Goal: Task Accomplishment & Management: Manage account settings

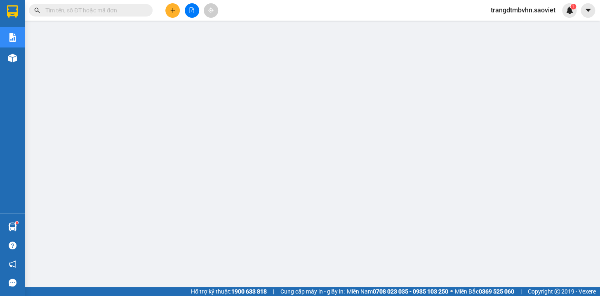
click at [131, 12] on input "text" at bounding box center [93, 10] width 97 height 9
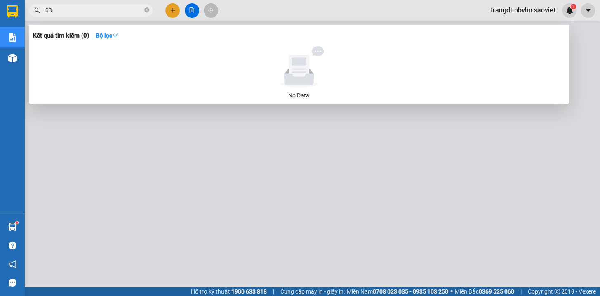
type input "0"
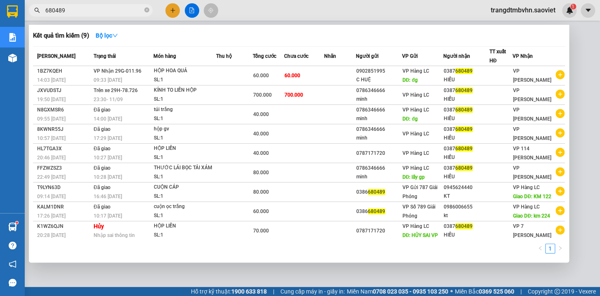
type input "680489"
click at [572, 39] on div at bounding box center [300, 148] width 600 height 296
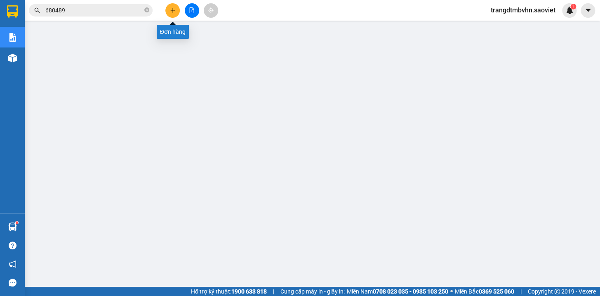
click at [175, 9] on icon "plus" at bounding box center [173, 10] width 6 height 6
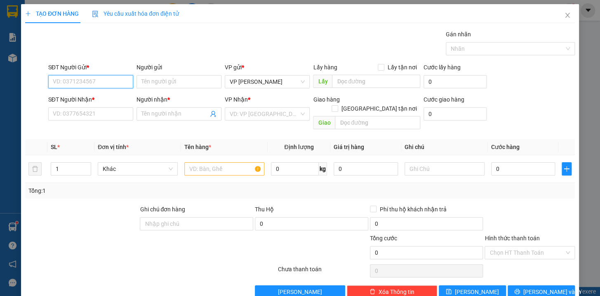
click at [118, 76] on input "SĐT Người Gửi *" at bounding box center [90, 81] width 85 height 13
type input "0901281368"
click at [71, 98] on div "0901281368" at bounding box center [89, 98] width 74 height 9
type input "0986242898"
type input "ktên"
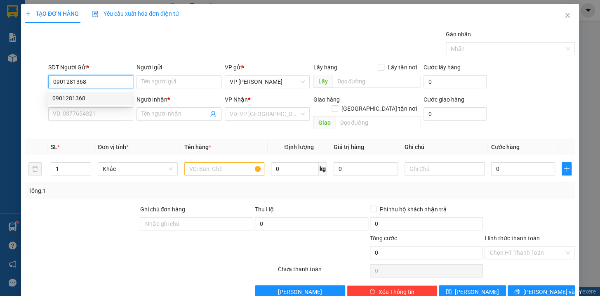
type input "KM 224"
type input "0901281368"
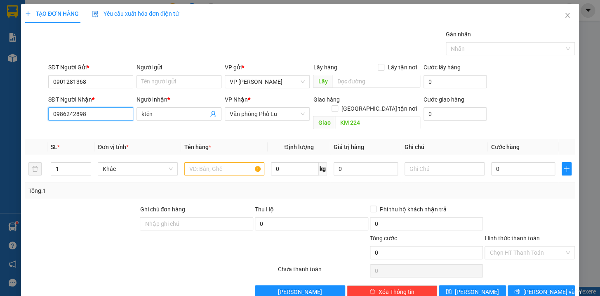
click at [97, 115] on input "0986242898" at bounding box center [90, 113] width 85 height 13
type input "0"
click at [300, 111] on span "Văn phòng Phố Lu" at bounding box center [267, 114] width 75 height 12
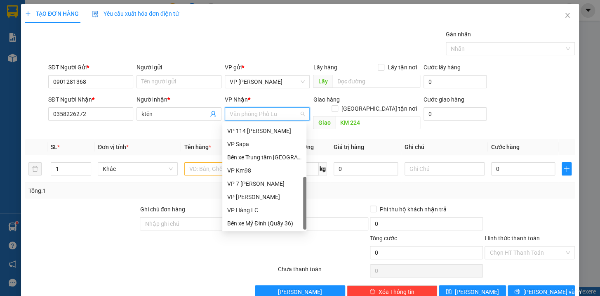
scroll to position [92, 0]
drag, startPoint x: 303, startPoint y: 168, endPoint x: 250, endPoint y: 211, distance: 68.6
click at [270, 218] on div "VP TẠM DỪNG HĐ VP 114 [PERSON_NAME] VP Sapa Bến xe Trung tâm Lào Cai VP Km98 VP…" at bounding box center [264, 177] width 84 height 106
click at [237, 210] on div "VP Hàng LC" at bounding box center [264, 209] width 74 height 9
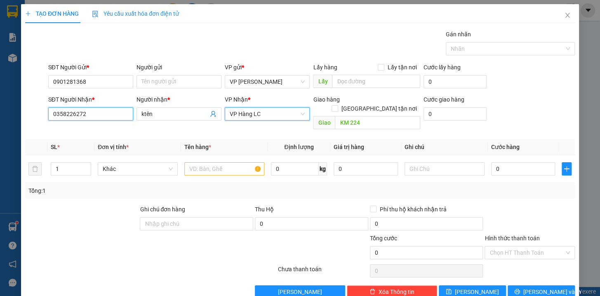
click at [78, 111] on input "0358226272" at bounding box center [90, 113] width 85 height 13
type input "0358226272"
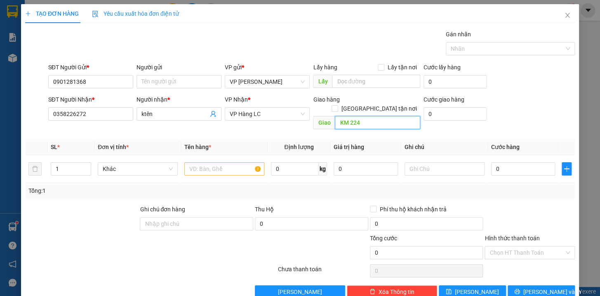
click at [369, 116] on input "KM 224" at bounding box center [377, 122] width 85 height 13
click at [156, 115] on input "ktên" at bounding box center [174, 113] width 67 height 9
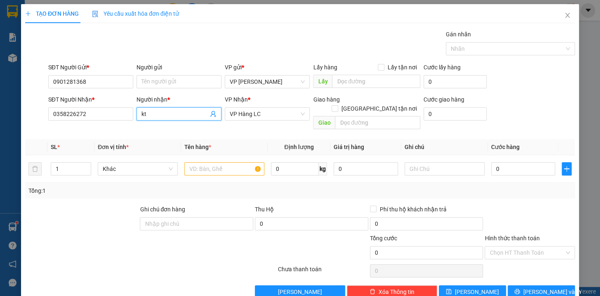
type input "k"
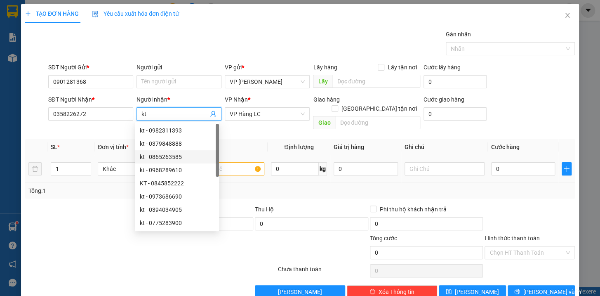
type input "kt"
click at [229, 162] on input "text" at bounding box center [224, 168] width 80 height 13
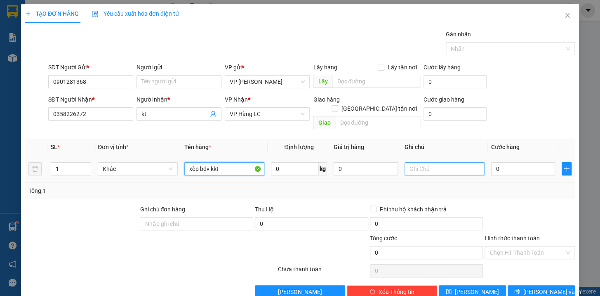
type input "xốp bdv kkt"
click at [440, 163] on input "text" at bounding box center [444, 168] width 80 height 13
type input "chưa đi ngay đã báo"
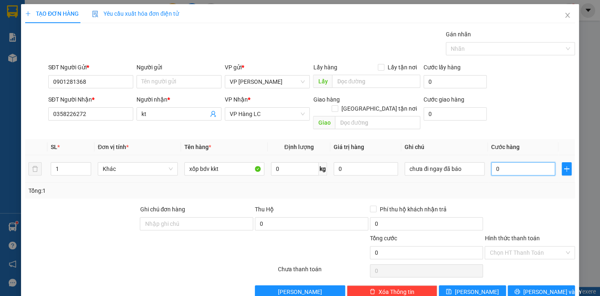
click at [500, 162] on input "0" at bounding box center [523, 168] width 64 height 13
type input "5"
type input "50"
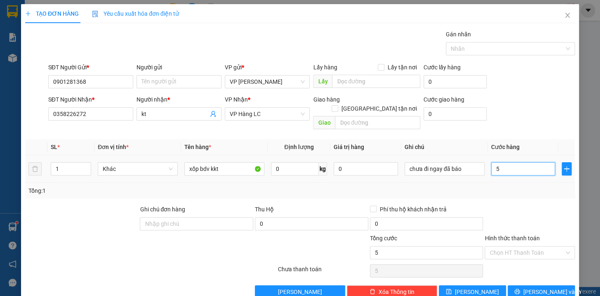
type input "50"
type input "500"
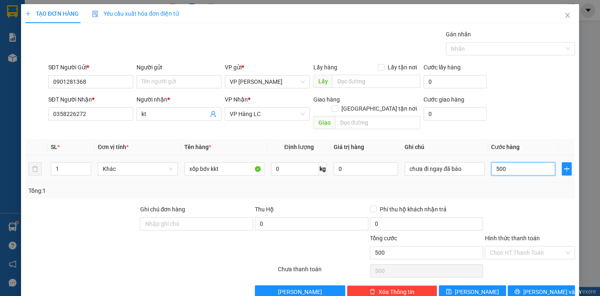
type input "5.000"
type input "50.000"
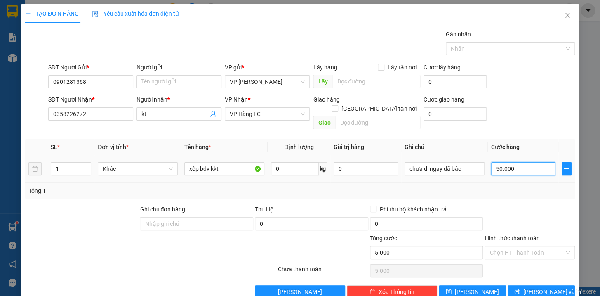
type input "50.000"
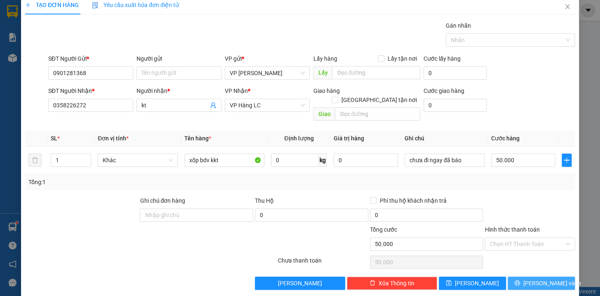
click at [544, 278] on span "[PERSON_NAME] và In" at bounding box center [552, 282] width 58 height 9
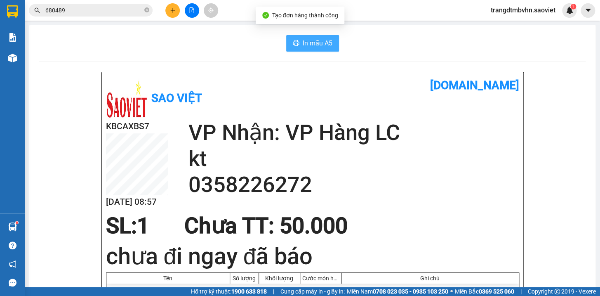
click at [327, 47] on span "In mẫu A5" at bounding box center [318, 43] width 30 height 10
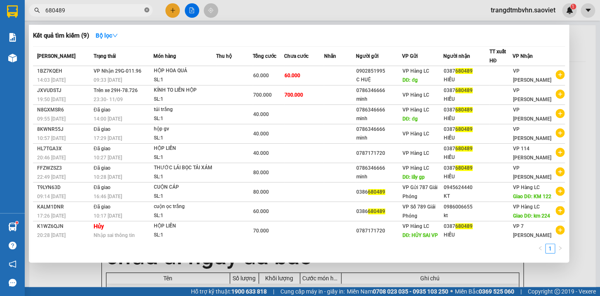
click at [147, 11] on icon "close-circle" at bounding box center [146, 9] width 5 height 5
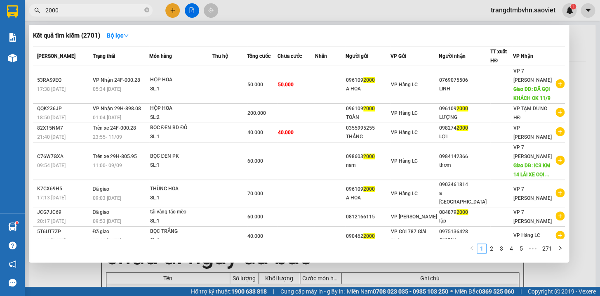
type input "2000"
click at [146, 11] on icon "close-circle" at bounding box center [146, 9] width 5 height 5
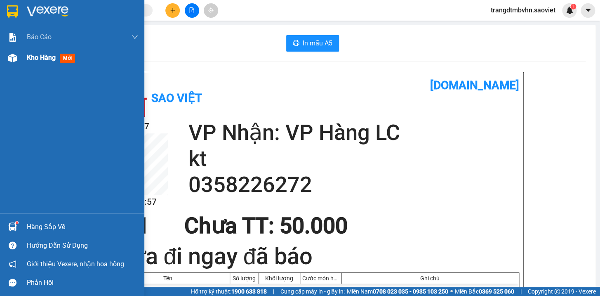
click at [41, 58] on span "Kho hàng" at bounding box center [41, 58] width 29 height 8
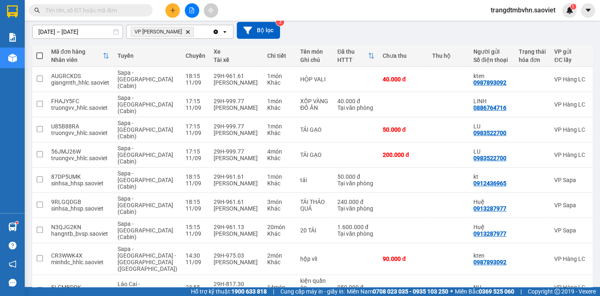
scroll to position [74, 0]
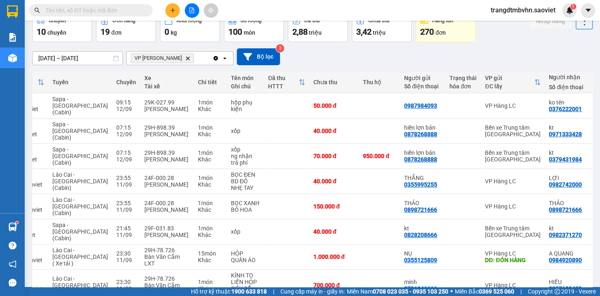
scroll to position [0, 0]
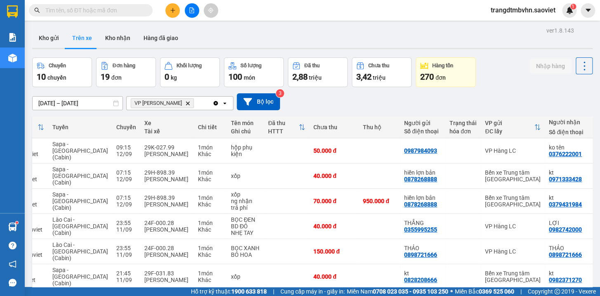
click at [172, 8] on icon "plus" at bounding box center [172, 10] width 0 height 5
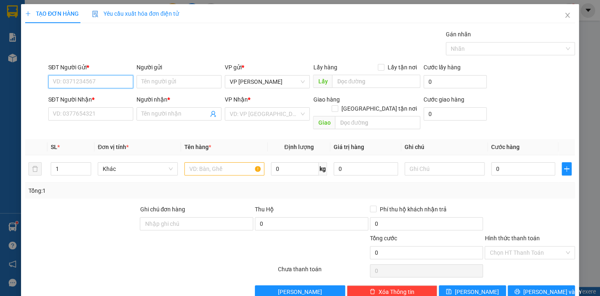
click at [109, 84] on input "SĐT Người Gửi *" at bounding box center [90, 81] width 85 height 13
click at [109, 84] on input "0983226" at bounding box center [90, 81] width 85 height 13
type input "0983226544"
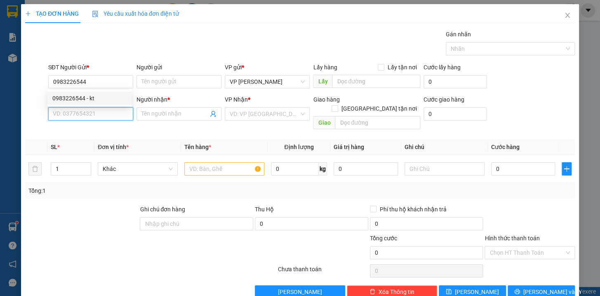
click at [82, 110] on input "SĐT Người Nhận *" at bounding box center [90, 113] width 85 height 13
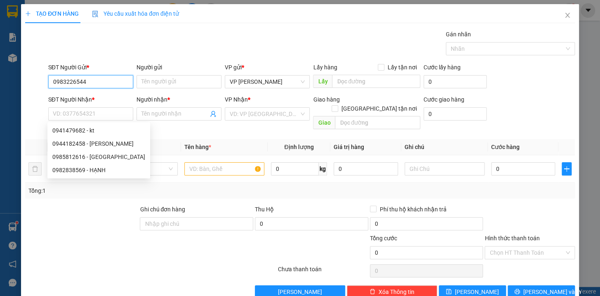
click at [93, 81] on input "0983226544" at bounding box center [90, 81] width 85 height 13
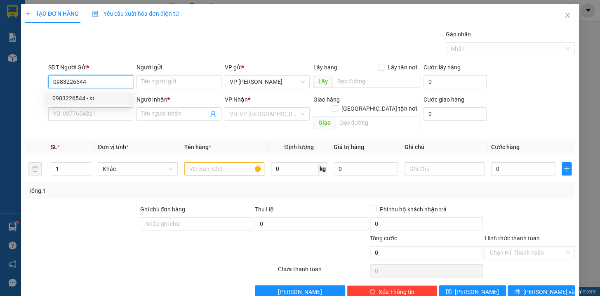
click at [85, 99] on div "0983226544 - kt" at bounding box center [89, 98] width 74 height 9
type input "kt"
type input "0941479682"
type input "kt"
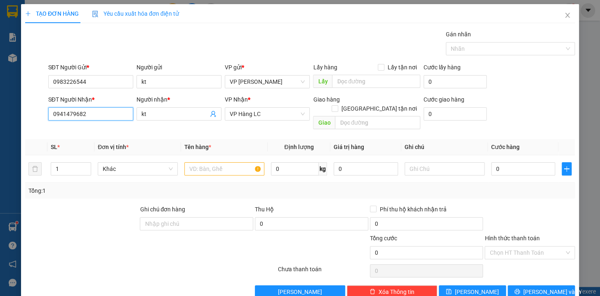
click at [98, 115] on input "0941479682" at bounding box center [90, 113] width 85 height 13
type input "0"
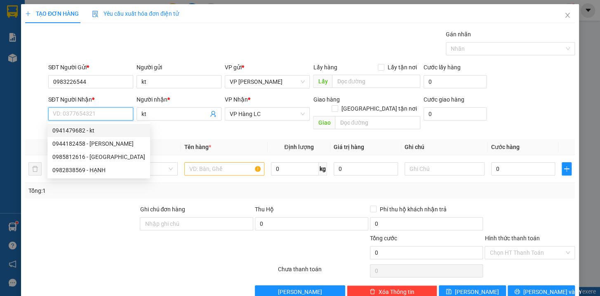
click at [73, 128] on div "0941479682 - kt" at bounding box center [98, 130] width 93 height 9
type input "0941479682"
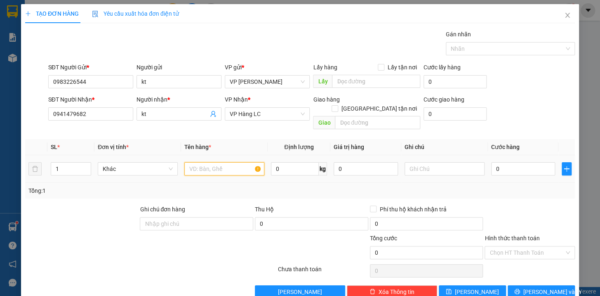
click at [224, 162] on input "text" at bounding box center [224, 168] width 80 height 13
type input "tải xanh máy kkt"
click at [497, 163] on input "0" at bounding box center [523, 168] width 64 height 13
type input "7"
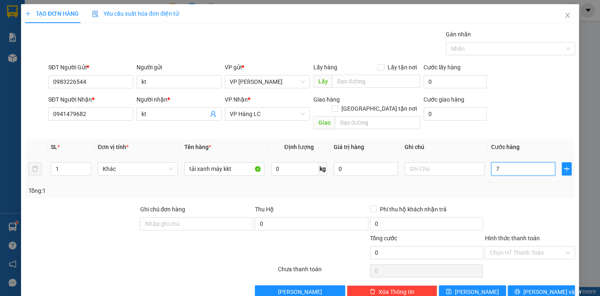
type input "7"
type input "70"
type input "700"
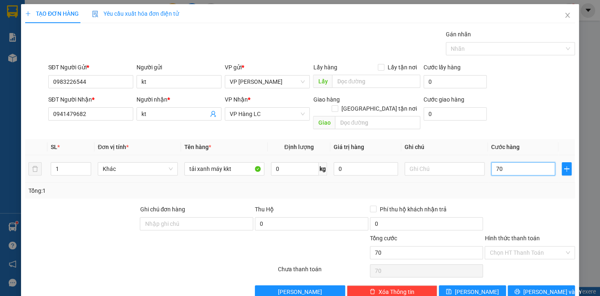
type input "700"
type input "7.000"
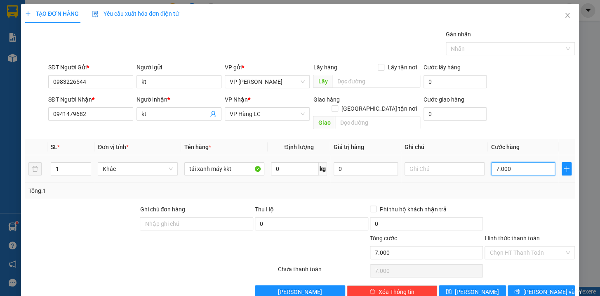
type input "70.000"
click at [540, 287] on span "[PERSON_NAME] và In" at bounding box center [552, 291] width 58 height 9
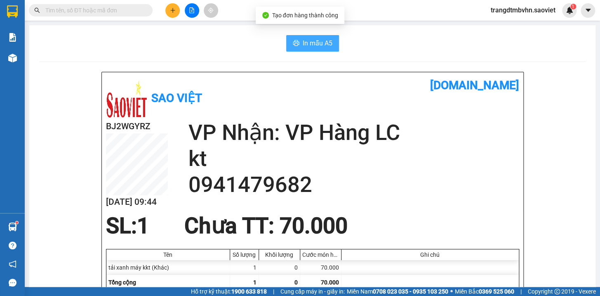
drag, startPoint x: 321, startPoint y: 41, endPoint x: 316, endPoint y: 41, distance: 5.8
click at [317, 41] on span "In mẫu A5" at bounding box center [318, 43] width 30 height 10
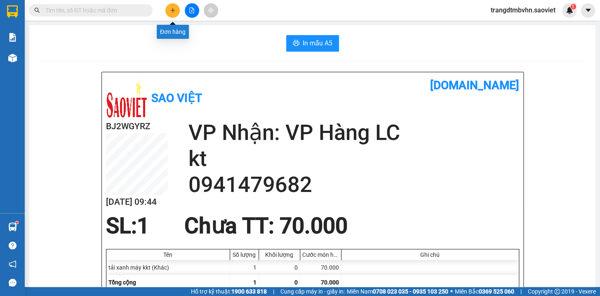
click at [169, 9] on button at bounding box center [172, 10] width 14 height 14
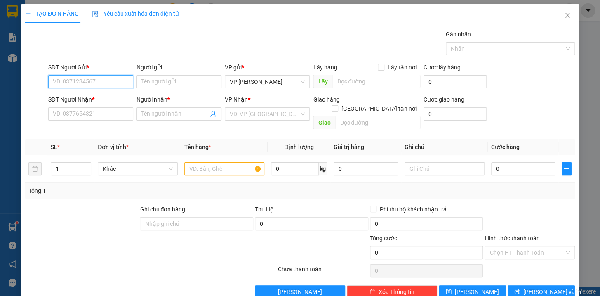
click at [115, 81] on input "SĐT Người Gửi *" at bounding box center [90, 81] width 85 height 13
type input "0356936619"
click at [88, 96] on div "0356936619 - kt" at bounding box center [89, 98] width 74 height 9
type input "kt"
type input "0941700783"
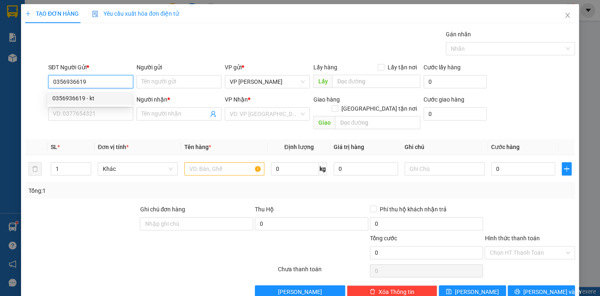
type input "MẠNH ỐC"
type input "0356936619"
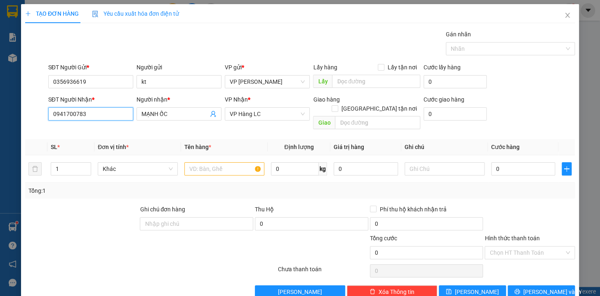
click at [100, 113] on input "0941700783" at bounding box center [90, 113] width 85 height 13
type input "0"
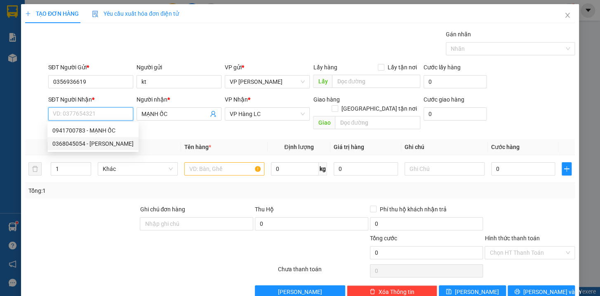
click at [82, 145] on div "0368045054 - [PERSON_NAME]" at bounding box center [92, 143] width 81 height 9
type input "0368045054"
type input "thuong"
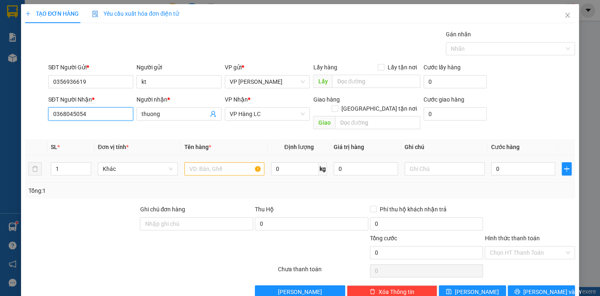
type input "0368045054"
click at [208, 162] on input "text" at bounding box center [224, 168] width 80 height 13
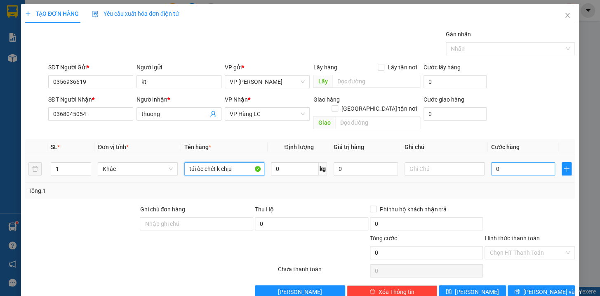
type input "túi ốc chêt k chịu"
click at [500, 162] on input "0" at bounding box center [523, 168] width 64 height 13
type input "5"
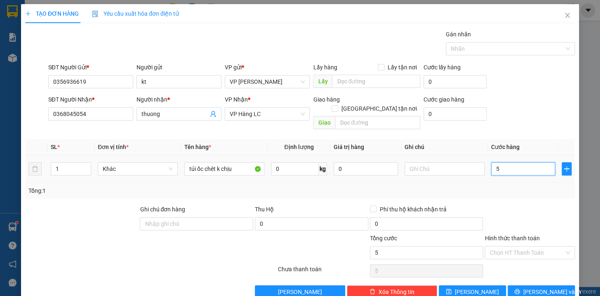
type input "50"
type input "500"
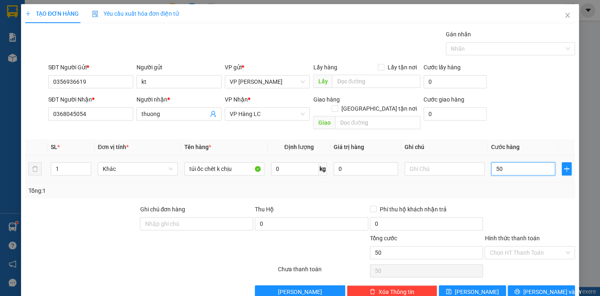
type input "500"
type input "5.000"
type input "50.000"
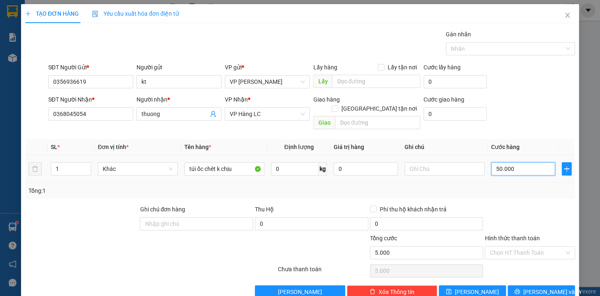
type input "50.000"
click at [550, 287] on span "[PERSON_NAME] và In" at bounding box center [552, 291] width 58 height 9
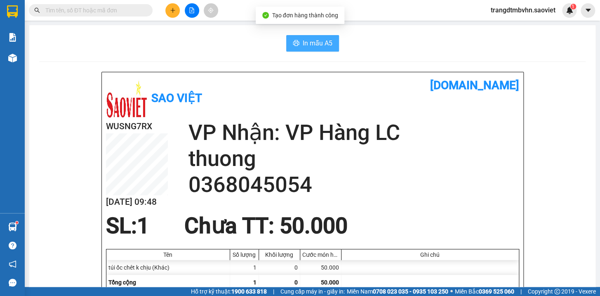
click at [315, 42] on span "In mẫu A5" at bounding box center [318, 43] width 30 height 10
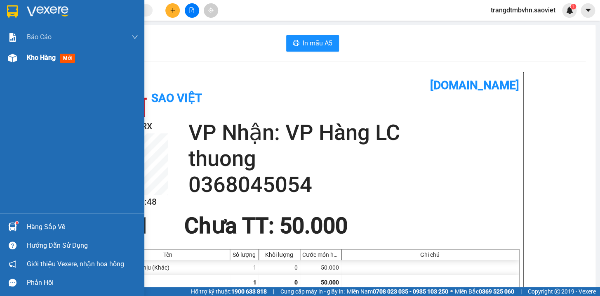
drag, startPoint x: 35, startPoint y: 57, endPoint x: 35, endPoint y: 51, distance: 5.8
click at [35, 56] on span "Kho hàng" at bounding box center [41, 58] width 29 height 8
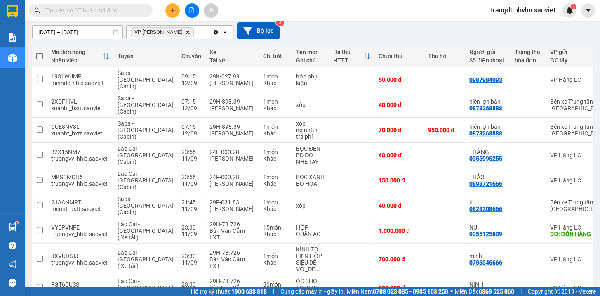
scroll to position [107, 0]
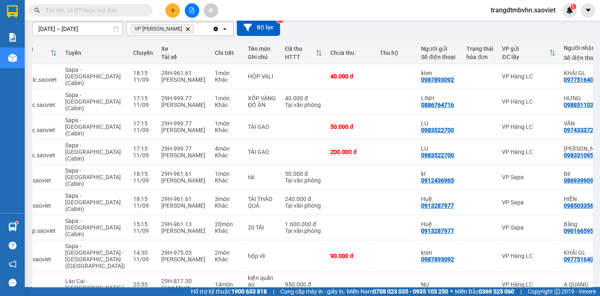
scroll to position [0, 56]
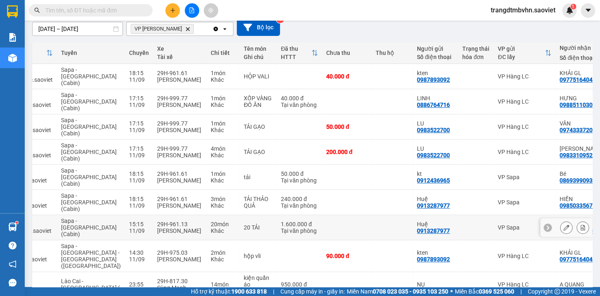
click at [580, 224] on icon at bounding box center [583, 227] width 6 height 6
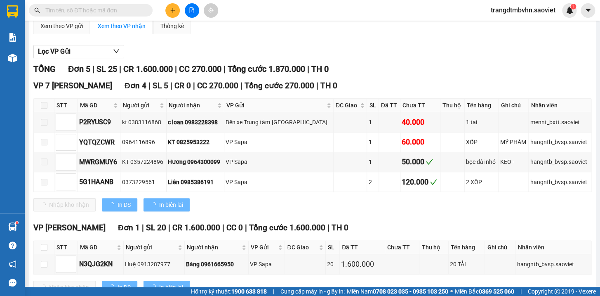
type input "[DATE]"
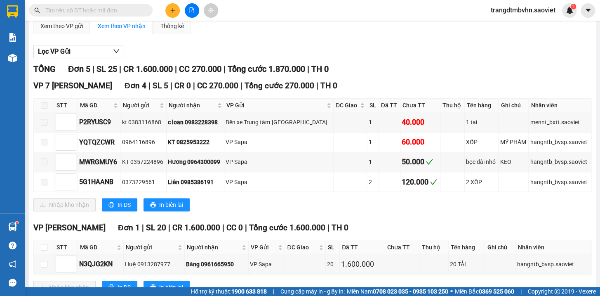
scroll to position [112, 0]
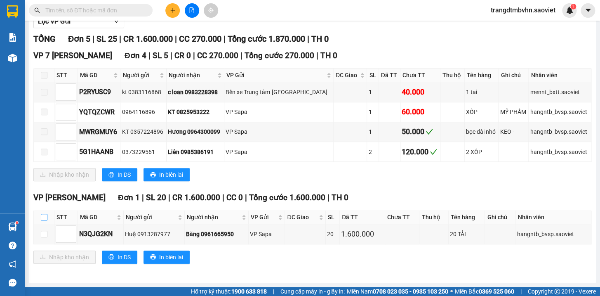
click at [42, 219] on input "checkbox" at bounding box center [44, 217] width 7 height 7
checkbox input "true"
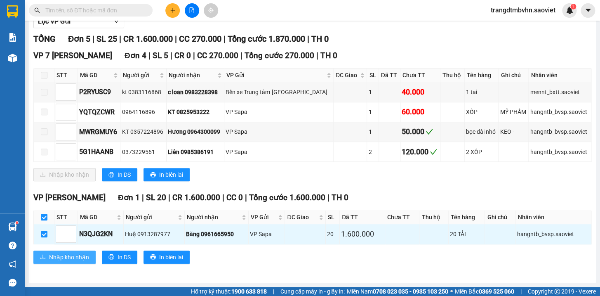
click at [76, 257] on span "Nhập kho nhận" at bounding box center [69, 256] width 40 height 9
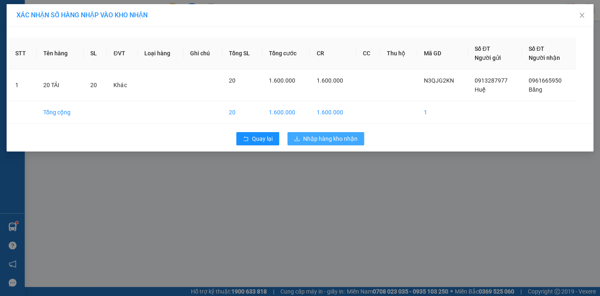
click at [316, 139] on span "Nhập hàng kho nhận" at bounding box center [330, 138] width 54 height 9
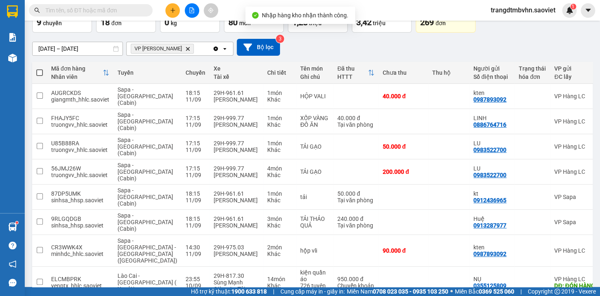
scroll to position [56, 0]
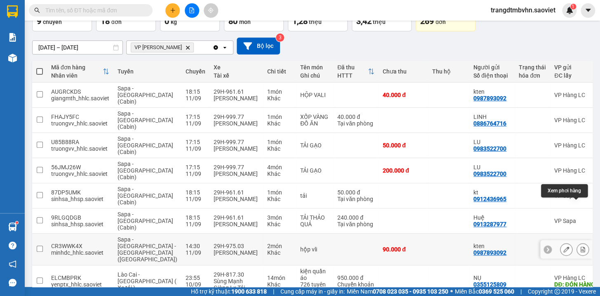
click at [580, 246] on icon at bounding box center [582, 249] width 5 height 6
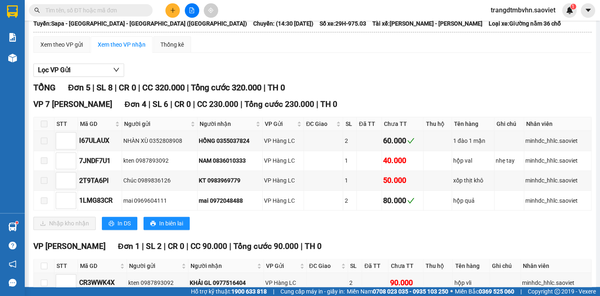
scroll to position [112, 0]
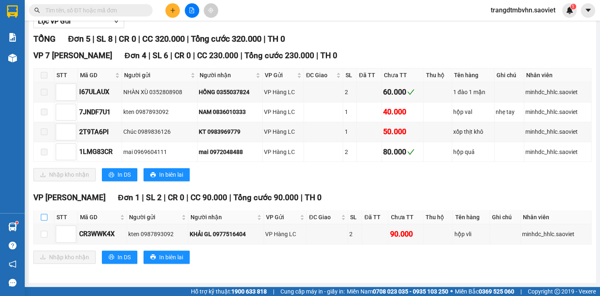
click at [44, 218] on input "checkbox" at bounding box center [44, 217] width 7 height 7
checkbox input "true"
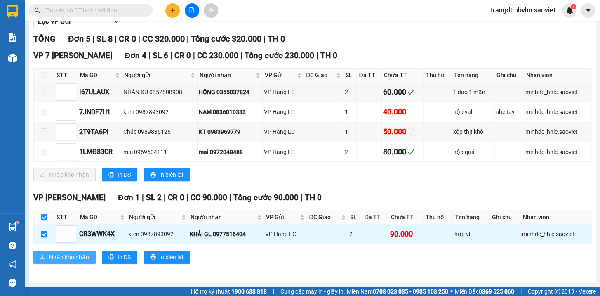
click at [74, 257] on span "Nhập kho nhận" at bounding box center [69, 256] width 40 height 9
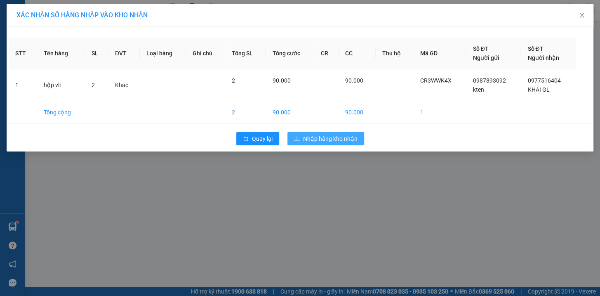
click at [350, 138] on span "Nhập hàng kho nhận" at bounding box center [330, 138] width 54 height 9
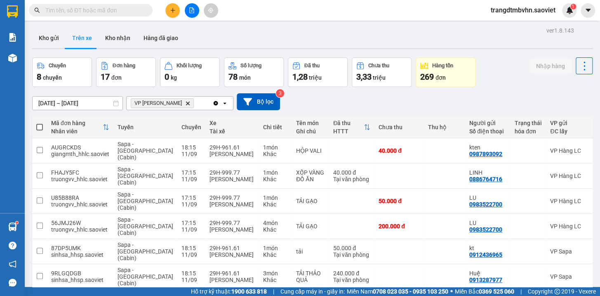
scroll to position [38, 0]
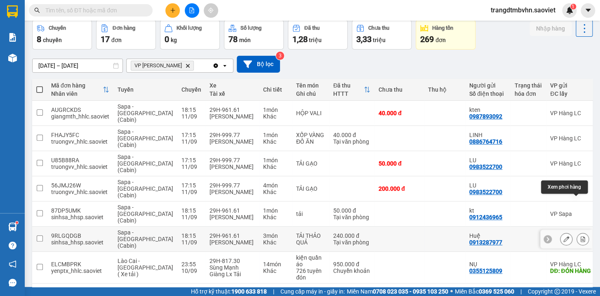
click at [580, 236] on icon at bounding box center [583, 239] width 6 height 6
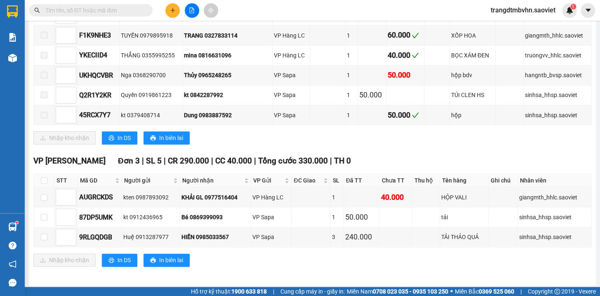
scroll to position [290, 0]
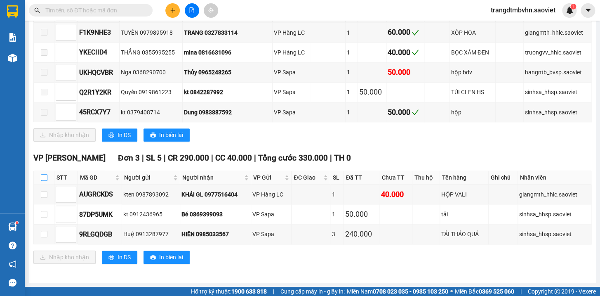
click at [42, 178] on input "checkbox" at bounding box center [44, 177] width 7 height 7
checkbox input "true"
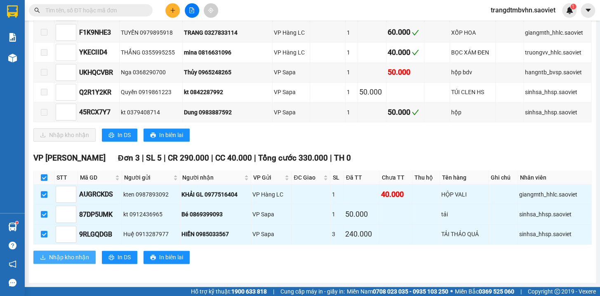
click at [82, 258] on span "Nhập kho nhận" at bounding box center [69, 256] width 40 height 9
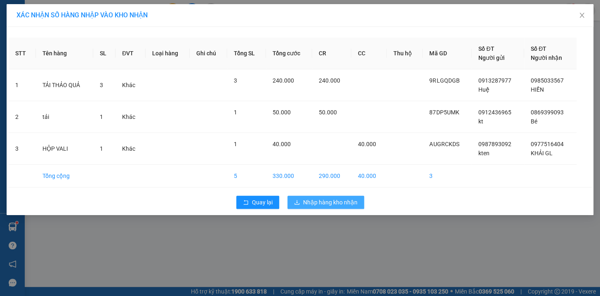
click at [331, 202] on span "Nhập hàng kho nhận" at bounding box center [330, 201] width 54 height 9
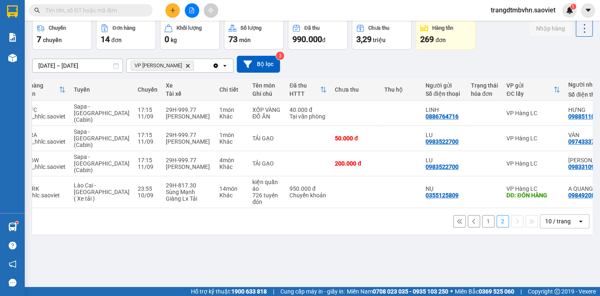
scroll to position [0, 48]
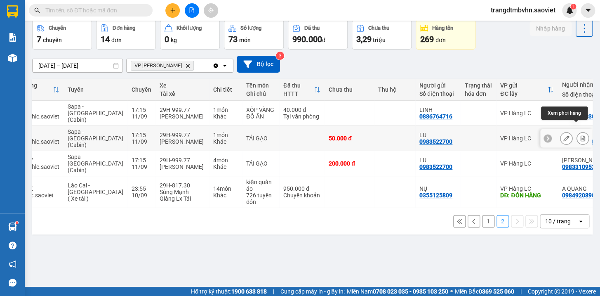
click at [580, 135] on icon at bounding box center [583, 138] width 6 height 6
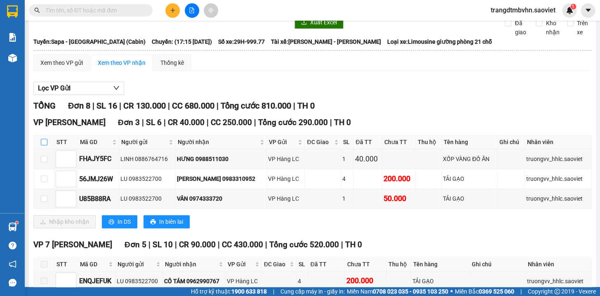
click at [44, 145] on input "checkbox" at bounding box center [44, 141] width 7 height 7
checkbox input "true"
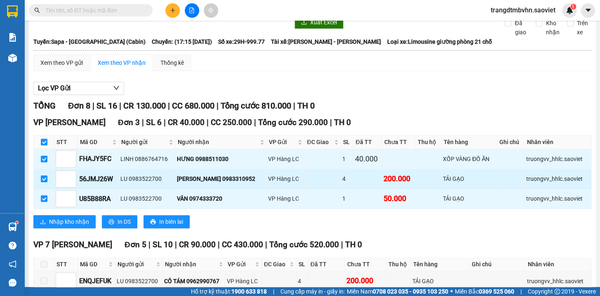
click at [44, 182] on input "checkbox" at bounding box center [44, 178] width 7 height 7
checkbox input "false"
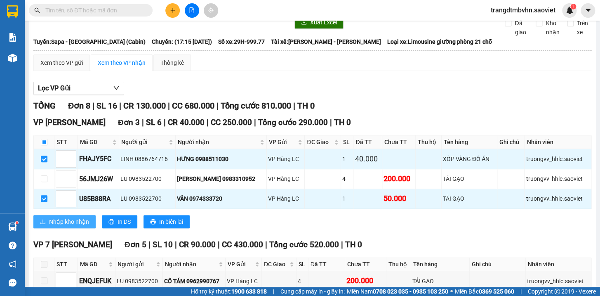
click at [70, 228] on button "Nhập kho nhận" at bounding box center [64, 221] width 62 height 13
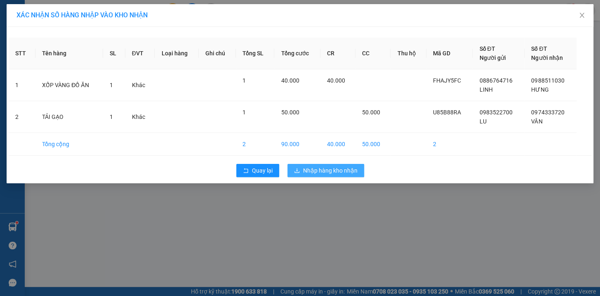
click at [342, 170] on span "Nhập hàng kho nhận" at bounding box center [330, 170] width 54 height 9
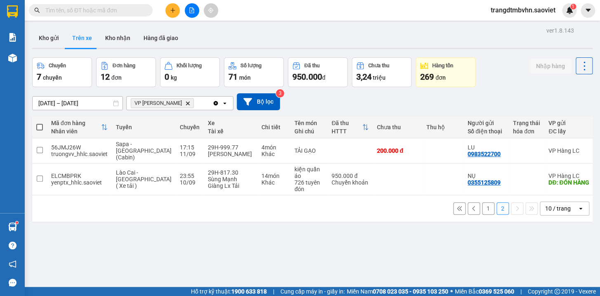
click at [482, 204] on button "1" at bounding box center [488, 208] width 12 height 12
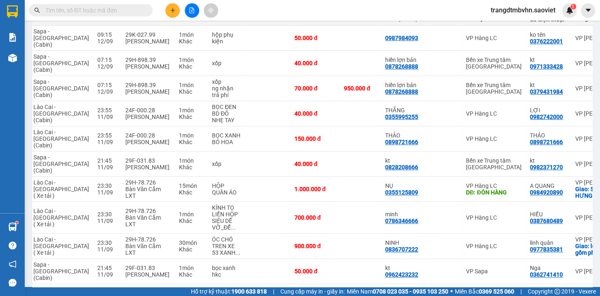
scroll to position [0, 85]
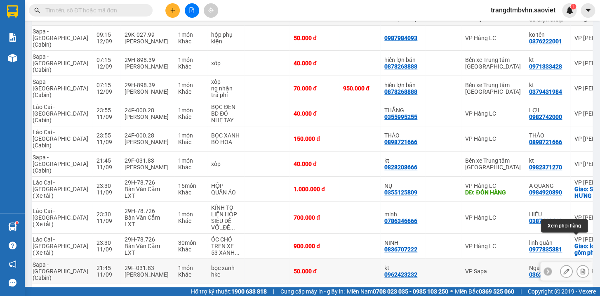
click at [580, 268] on icon at bounding box center [583, 271] width 6 height 6
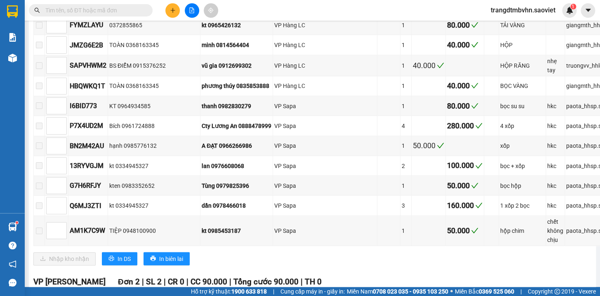
scroll to position [770, 0]
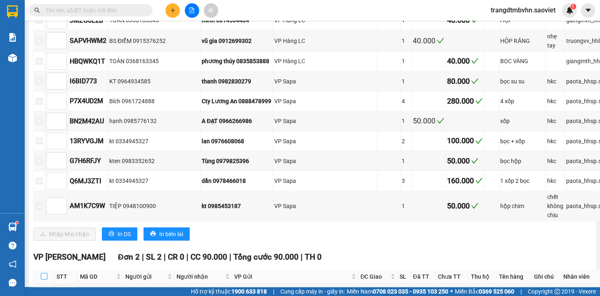
click at [44, 272] on input "checkbox" at bounding box center [44, 275] width 7 height 7
checkbox input "true"
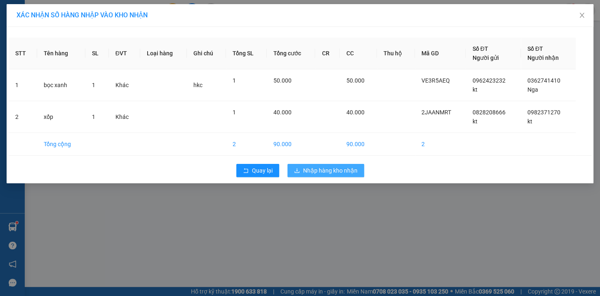
click at [323, 168] on span "Nhập hàng kho nhận" at bounding box center [330, 170] width 54 height 9
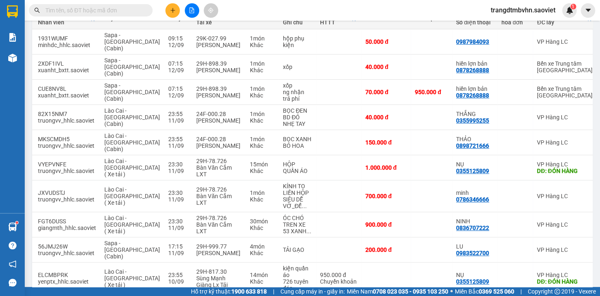
scroll to position [0, 33]
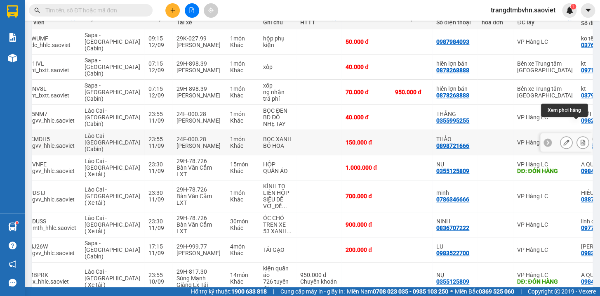
click at [580, 139] on icon at bounding box center [583, 142] width 6 height 6
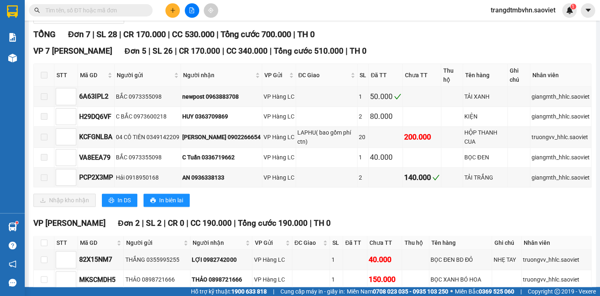
scroll to position [162, 0]
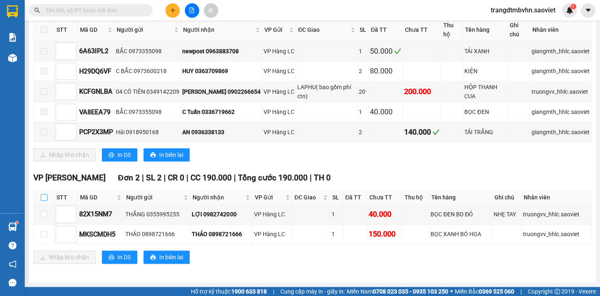
click at [41, 196] on input "checkbox" at bounding box center [44, 197] width 7 height 7
checkbox input "true"
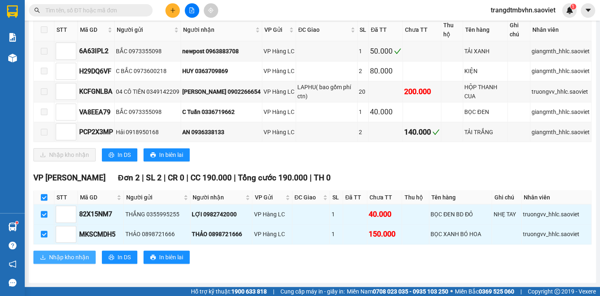
click at [59, 251] on button "Nhập kho nhận" at bounding box center [64, 256] width 62 height 13
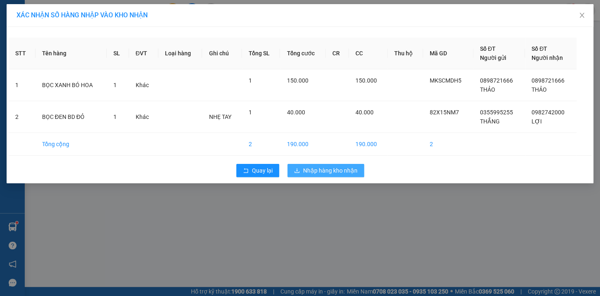
click at [309, 168] on span "Nhập hàng kho nhận" at bounding box center [330, 170] width 54 height 9
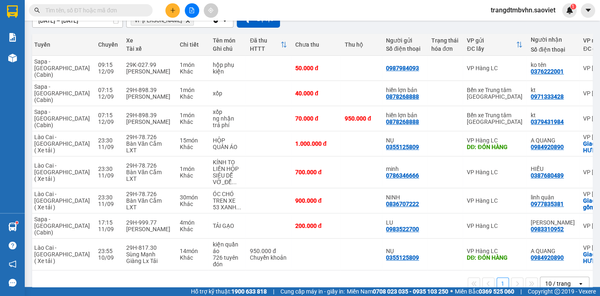
scroll to position [0, 90]
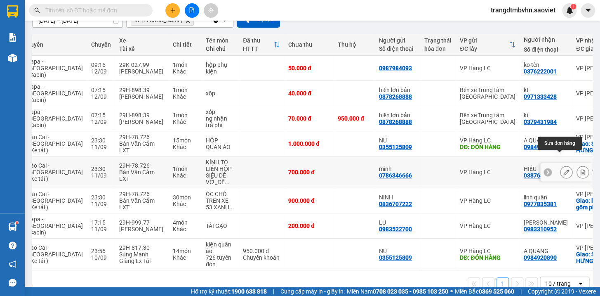
click at [563, 169] on icon at bounding box center [566, 172] width 6 height 6
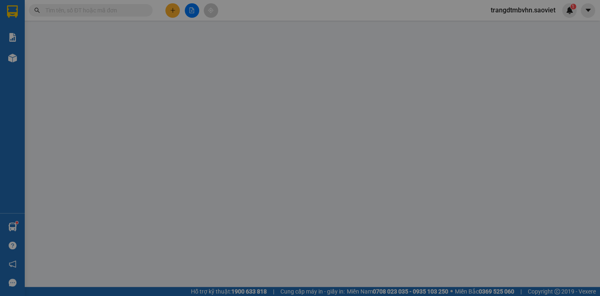
type input "0786346666"
type input "minh"
type input "0387680489"
type input "HIẾU"
type input "700.000"
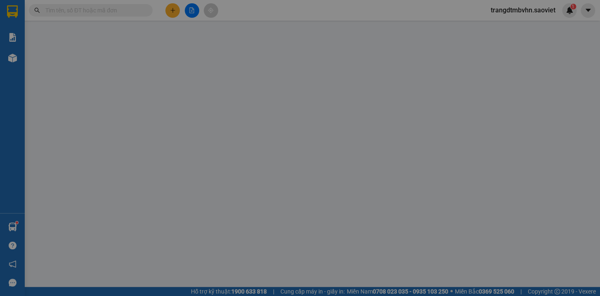
type input "700.000"
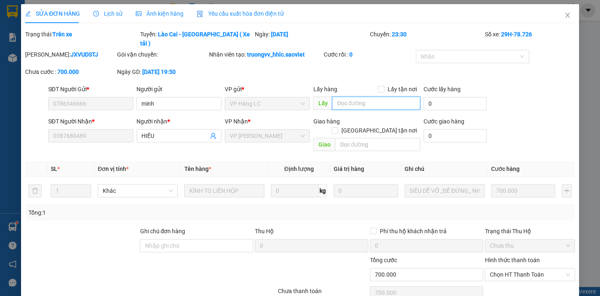
click at [386, 98] on input "text" at bounding box center [376, 102] width 88 height 13
type input "lấy gp"
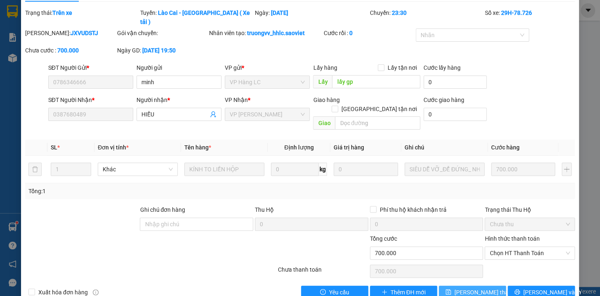
click at [482, 287] on span "[PERSON_NAME] thay đổi" at bounding box center [487, 291] width 66 height 9
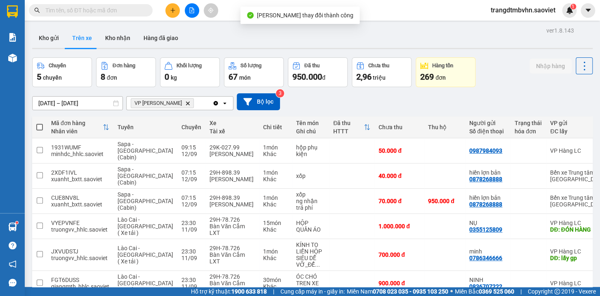
scroll to position [82, 0]
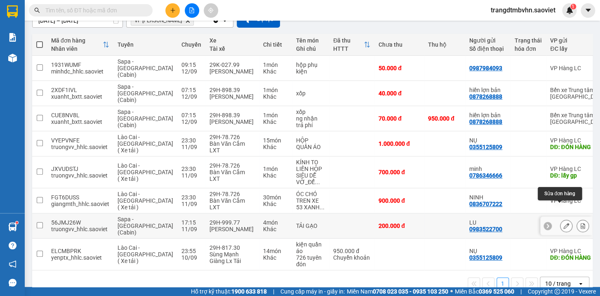
click at [563, 223] on icon at bounding box center [566, 226] width 6 height 6
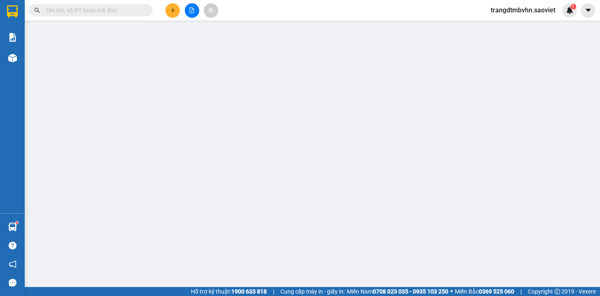
type input "0983522700"
type input "LU"
type input "0983310952"
type input "[PERSON_NAME]"
type input "200.000"
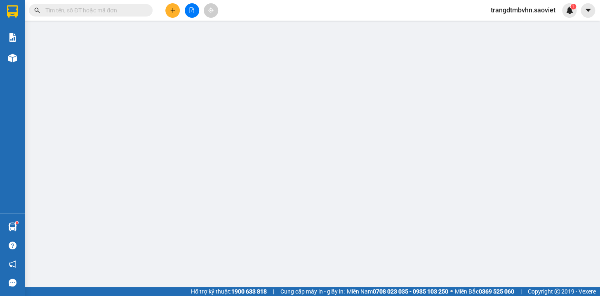
type input "200.000"
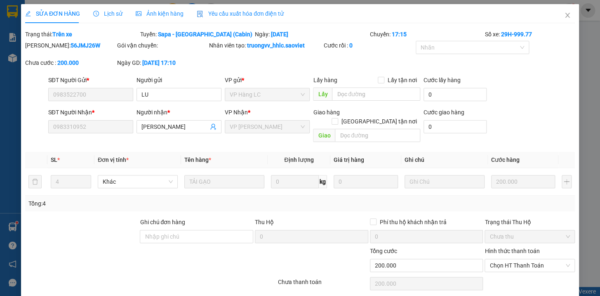
click at [102, 14] on span "Lịch sử" at bounding box center [107, 13] width 29 height 7
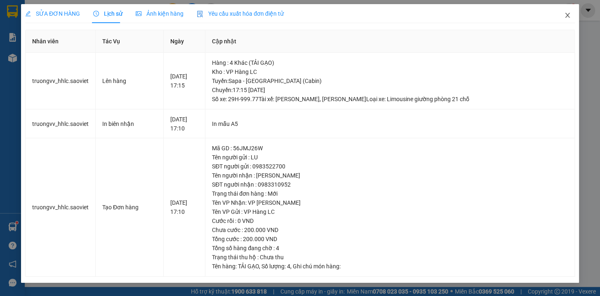
click at [568, 14] on icon "close" at bounding box center [567, 15] width 5 height 5
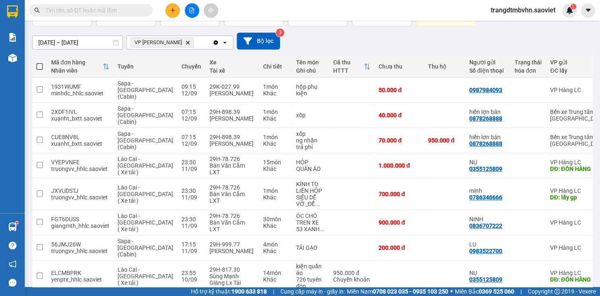
scroll to position [61, 0]
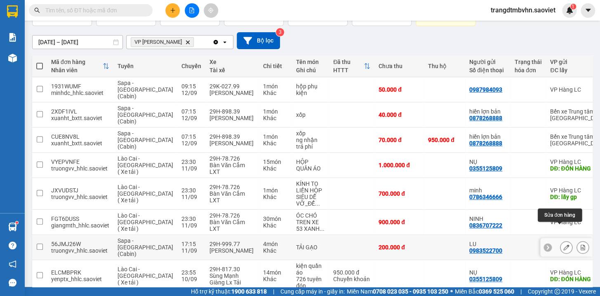
click at [560, 240] on button at bounding box center [566, 247] width 12 height 14
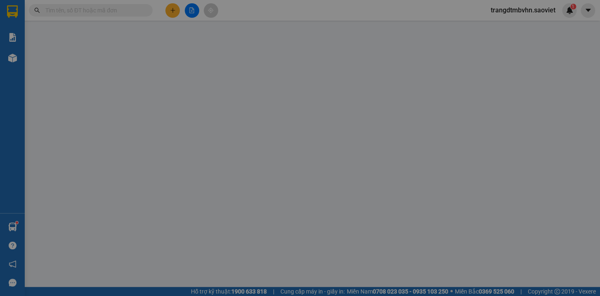
type input "0983522700"
type input "LU"
type input "0983310952"
type input "[PERSON_NAME]"
type input "200.000"
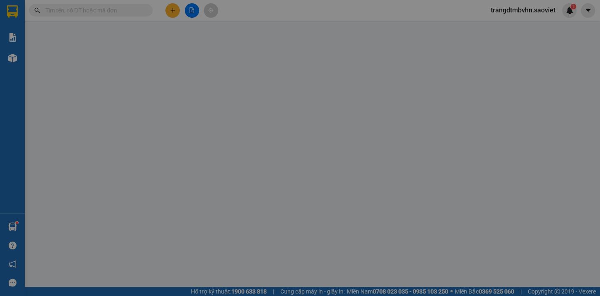
type input "200.000"
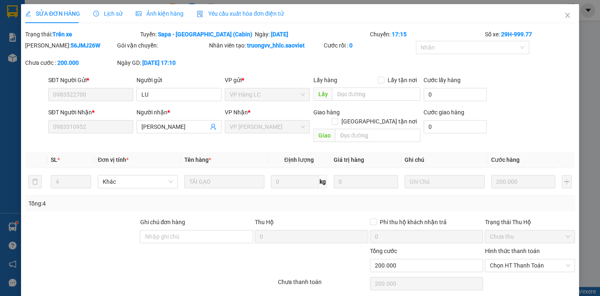
scroll to position [21, 0]
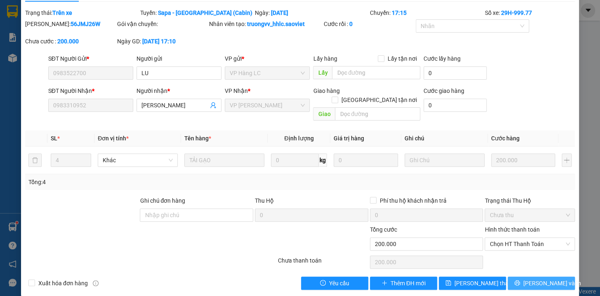
click at [535, 278] on span "[PERSON_NAME] và In" at bounding box center [552, 282] width 58 height 9
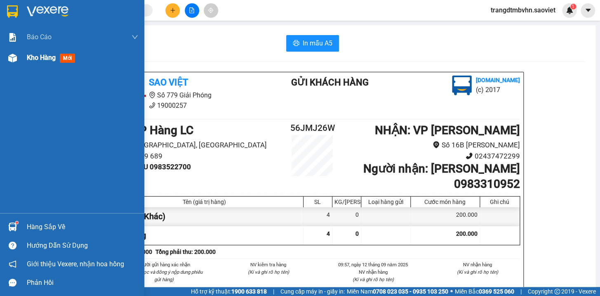
click at [48, 57] on span "Kho hàng" at bounding box center [41, 58] width 29 height 8
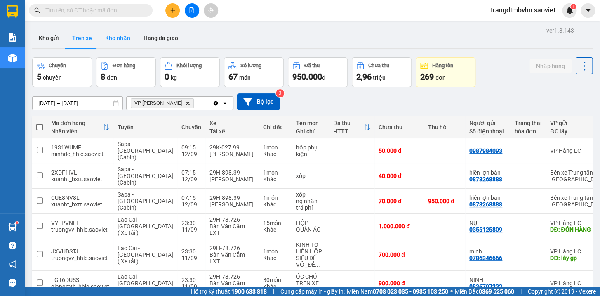
click at [124, 37] on button "Kho nhận" at bounding box center [118, 38] width 38 height 20
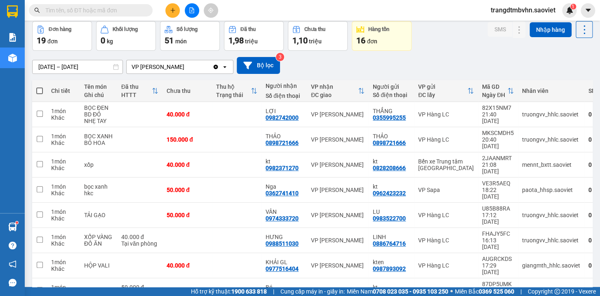
scroll to position [80, 0]
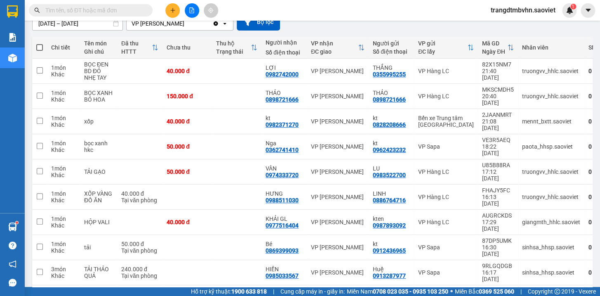
click at [40, 45] on span at bounding box center [39, 47] width 7 height 7
click at [40, 43] on input "checkbox" at bounding box center [40, 43] width 0 height 0
checkbox input "true"
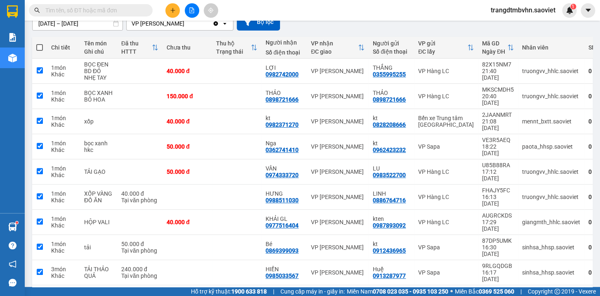
checkbox input "true"
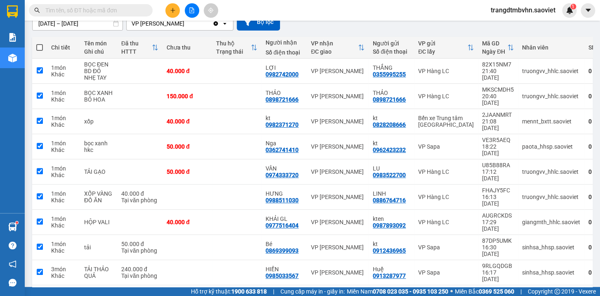
checkbox input "true"
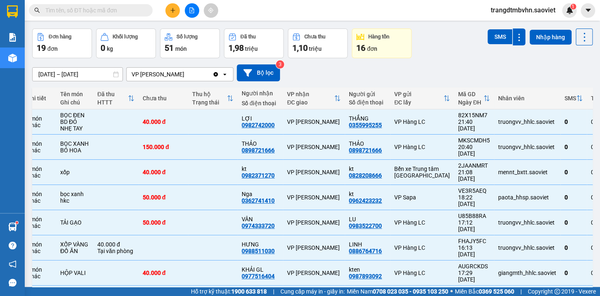
scroll to position [0, 0]
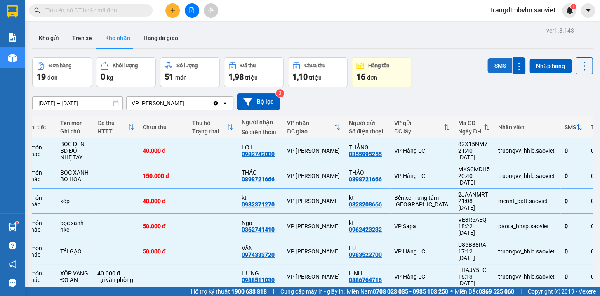
click at [493, 66] on button "SMS" at bounding box center [499, 65] width 25 height 15
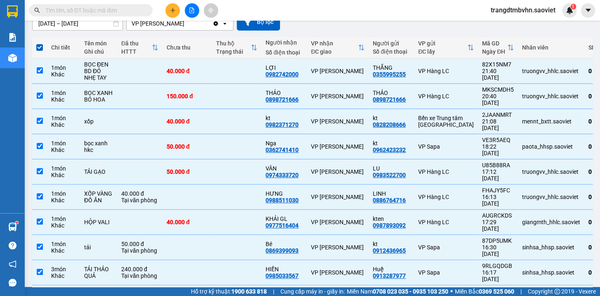
click at [39, 47] on span at bounding box center [39, 47] width 7 height 7
click at [40, 43] on input "checkbox" at bounding box center [40, 43] width 0 height 0
checkbox input "false"
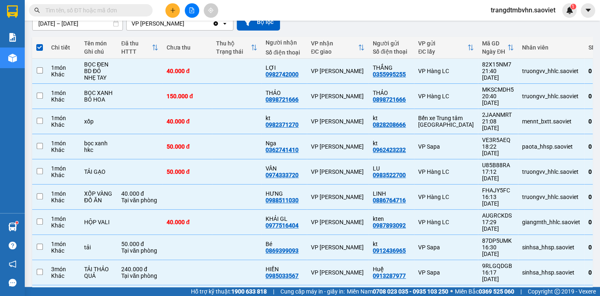
checkbox input "false"
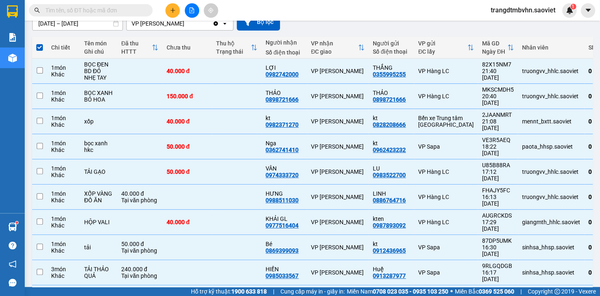
checkbox input "false"
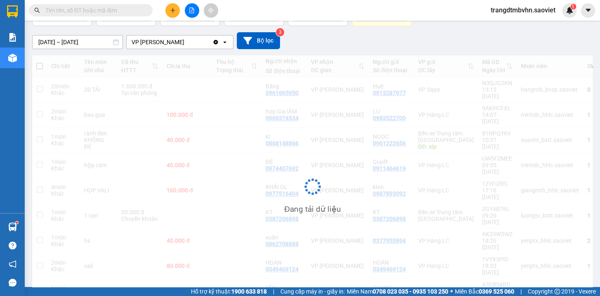
scroll to position [61, 0]
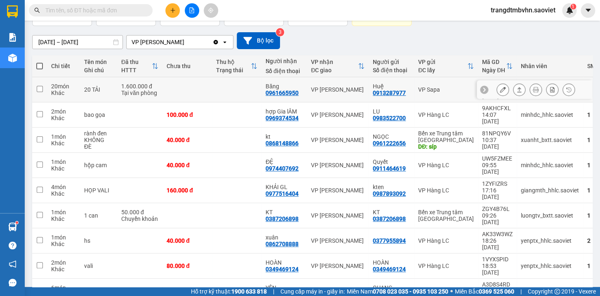
click at [251, 87] on td at bounding box center [236, 89] width 49 height 25
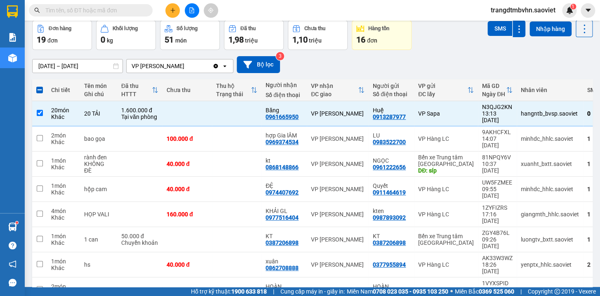
scroll to position [0, 0]
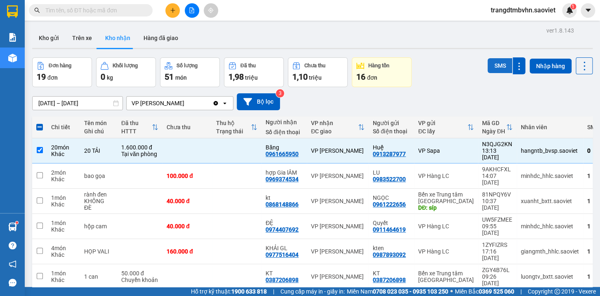
click at [496, 67] on button "SMS" at bounding box center [499, 65] width 25 height 15
click at [228, 148] on td at bounding box center [236, 150] width 49 height 25
checkbox input "false"
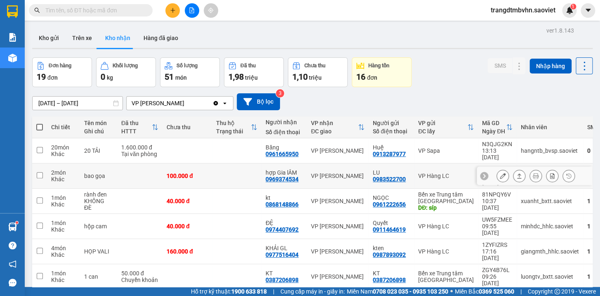
click at [500, 173] on icon at bounding box center [503, 176] width 6 height 6
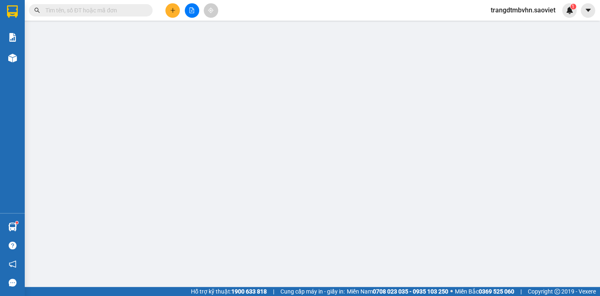
type input "0983522700"
type input "LU"
type input "0969374534"
type input "hợp Gia lÂM"
type input "100.000"
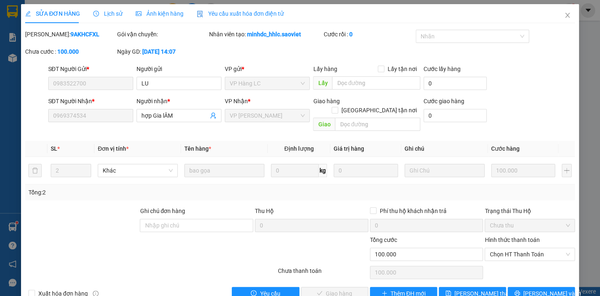
scroll to position [11, 0]
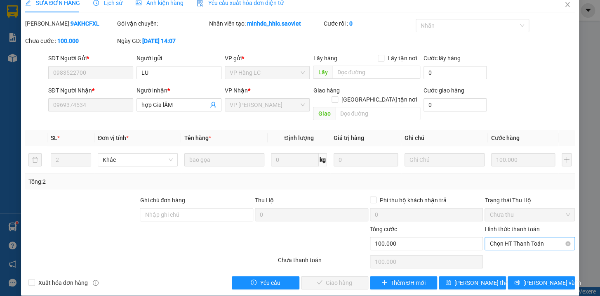
click at [504, 237] on span "Chọn HT Thanh Toán" at bounding box center [529, 243] width 80 height 12
click at [507, 251] on div "Tại văn phòng" at bounding box center [523, 250] width 79 height 9
type input "0"
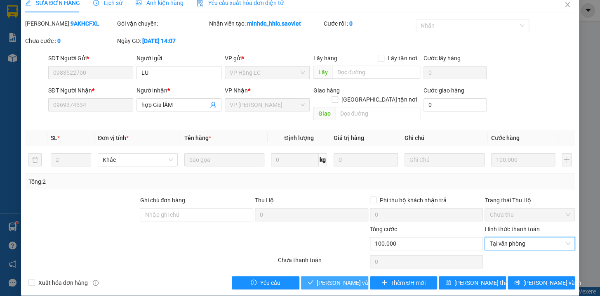
click at [337, 278] on span "[PERSON_NAME] và Giao hàng" at bounding box center [356, 282] width 79 height 9
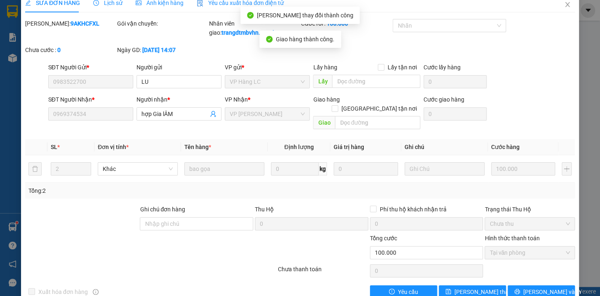
scroll to position [0, 0]
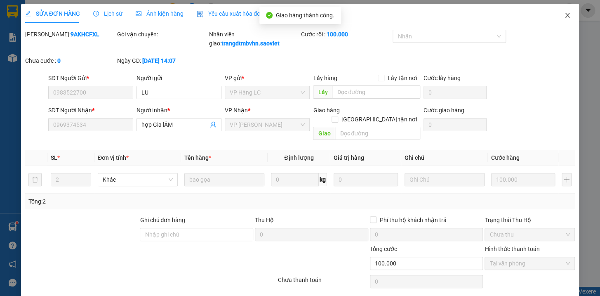
click at [564, 14] on icon "close" at bounding box center [567, 15] width 7 height 7
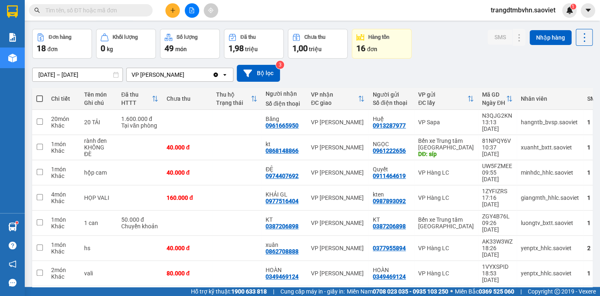
scroll to position [40, 0]
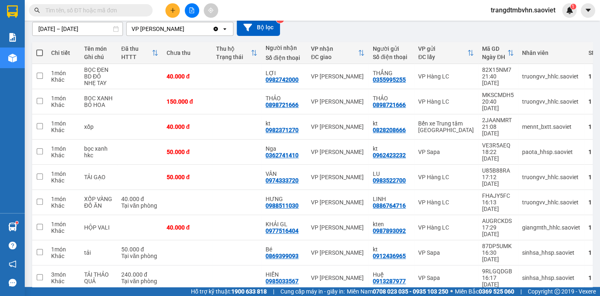
scroll to position [80, 0]
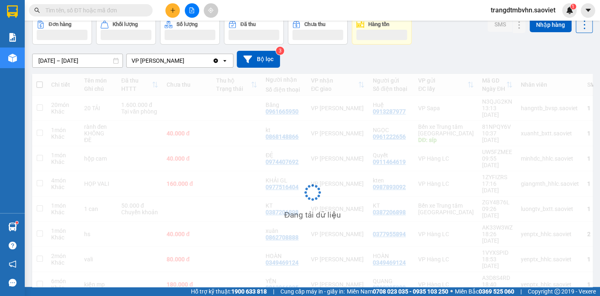
scroll to position [42, 0]
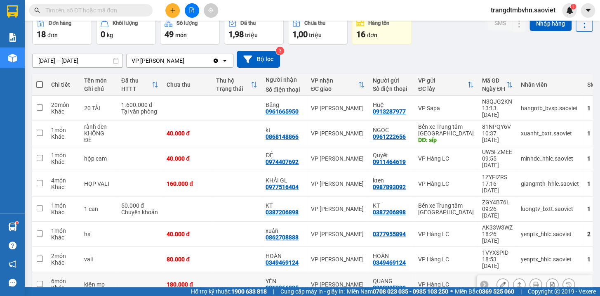
click at [500, 281] on icon at bounding box center [503, 284] width 6 height 6
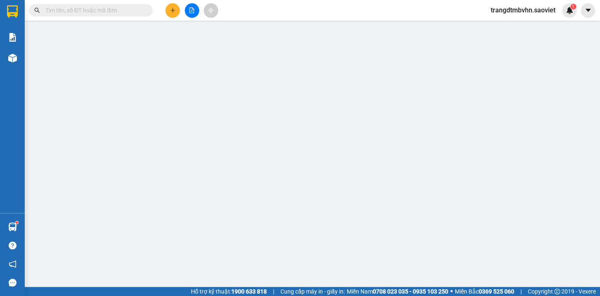
type input "0888205999"
type input "QUANG"
type input "0812966925"
type input "YẾN"
type input "180.000"
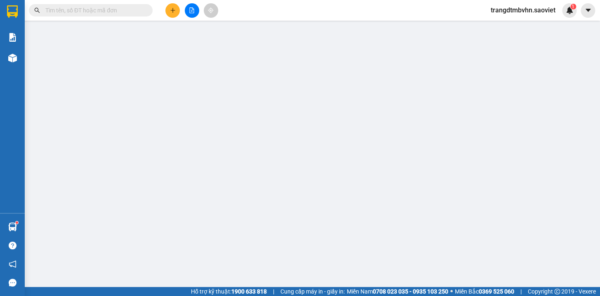
type input "180.000"
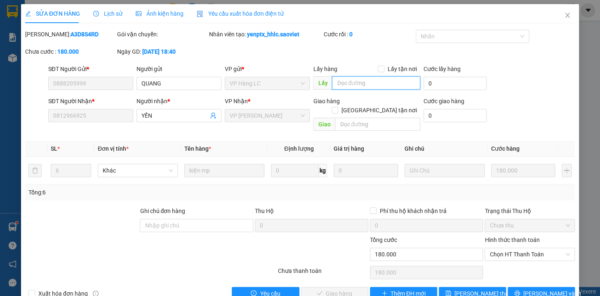
click at [347, 84] on input "text" at bounding box center [376, 82] width 88 height 13
type input "lấy 3k còn 3"
click at [477, 289] on span "[PERSON_NAME] thay đổi" at bounding box center [487, 293] width 66 height 9
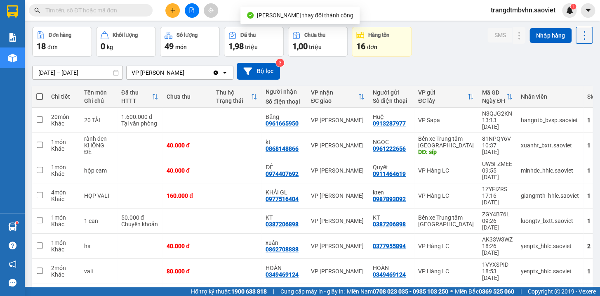
scroll to position [40, 0]
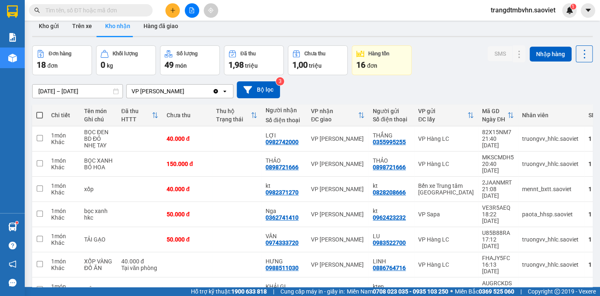
scroll to position [0, 0]
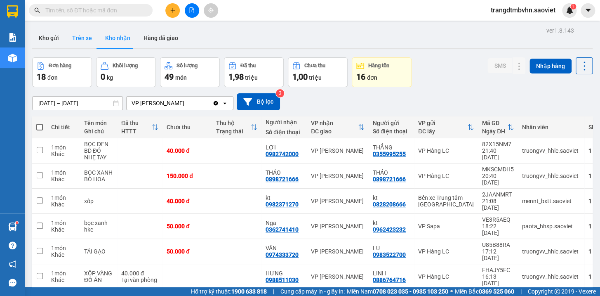
click at [83, 38] on button "Trên xe" at bounding box center [82, 38] width 33 height 20
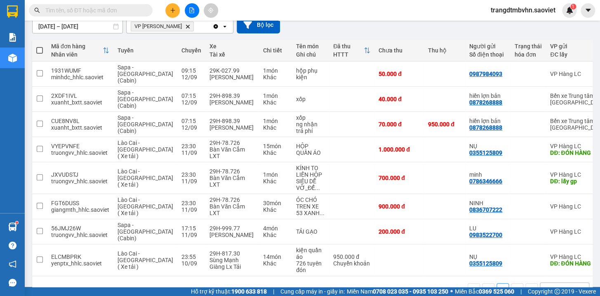
scroll to position [82, 0]
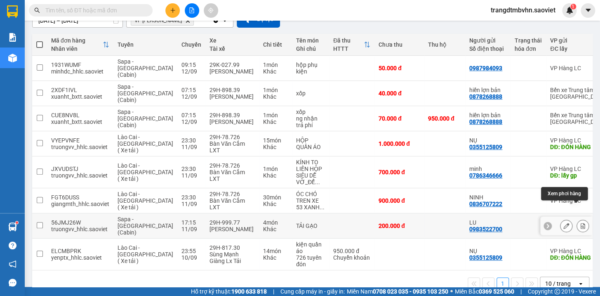
click at [580, 223] on icon at bounding box center [583, 226] width 6 height 6
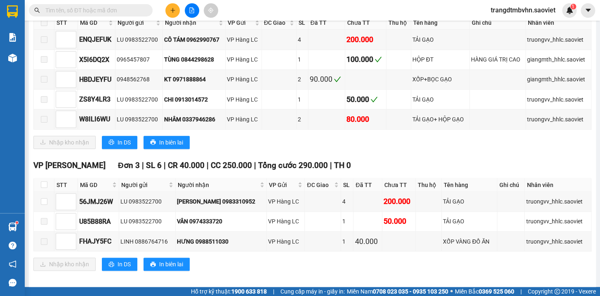
scroll to position [169, 0]
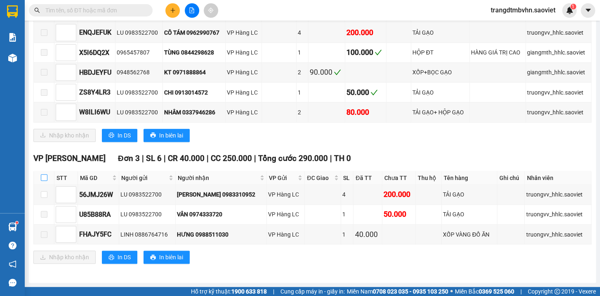
click at [44, 179] on input "checkbox" at bounding box center [44, 177] width 7 height 7
checkbox input "true"
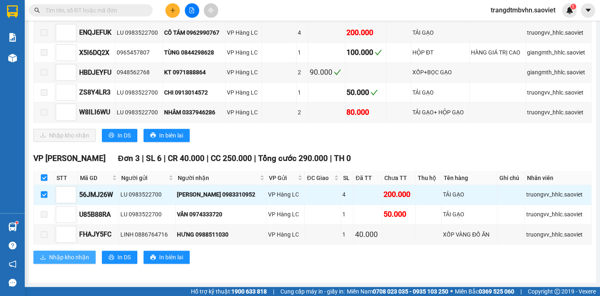
click at [79, 259] on span "Nhập kho nhận" at bounding box center [69, 256] width 40 height 9
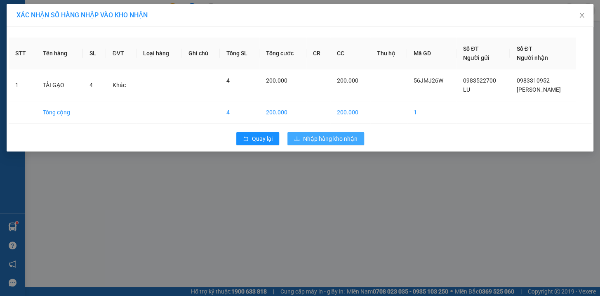
click at [349, 141] on span "Nhập hàng kho nhận" at bounding box center [330, 138] width 54 height 9
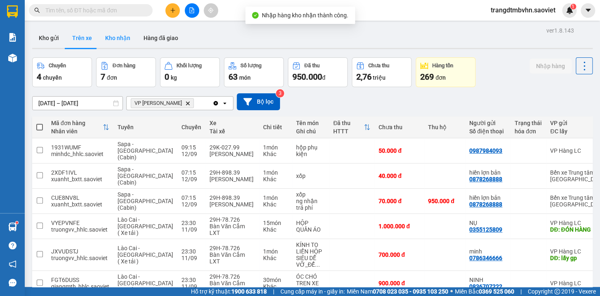
click at [122, 41] on button "Kho nhận" at bounding box center [118, 38] width 38 height 20
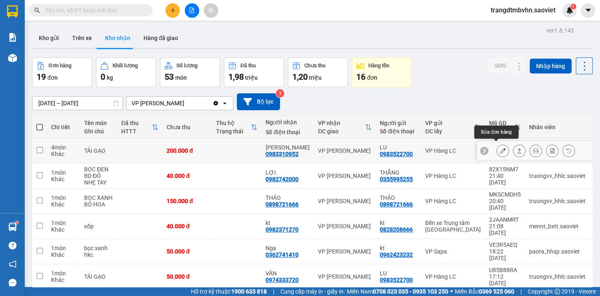
click at [497, 149] on button at bounding box center [503, 150] width 12 height 14
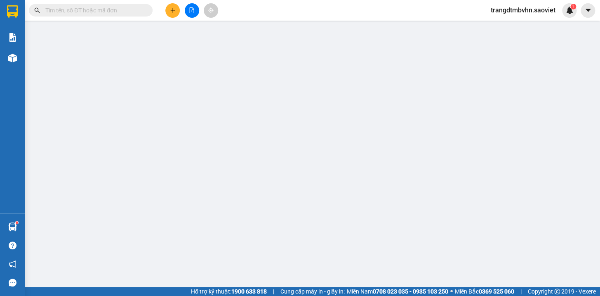
type input "0983522700"
type input "LU"
type input "0983310952"
type input "[PERSON_NAME]"
type input "200.000"
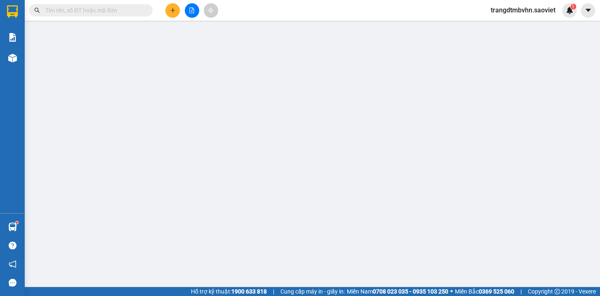
type input "200.000"
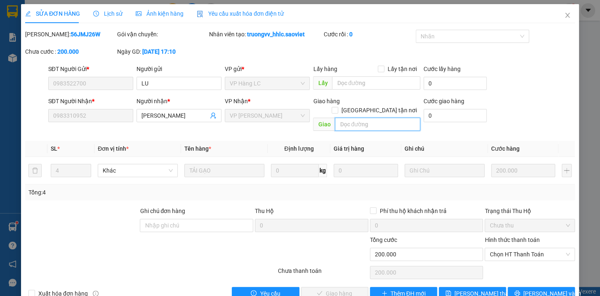
click at [366, 117] on input "text" at bounding box center [377, 123] width 85 height 13
type input "hàng thực tế 3b"
click at [478, 289] on span "[PERSON_NAME] thay đổi" at bounding box center [487, 293] width 66 height 9
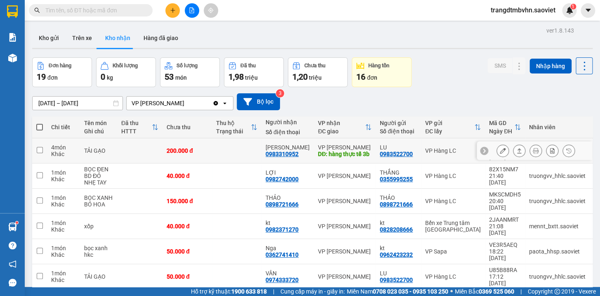
click at [386, 155] on div "0983522700" at bounding box center [396, 153] width 33 height 7
click at [140, 150] on td at bounding box center [139, 150] width 45 height 25
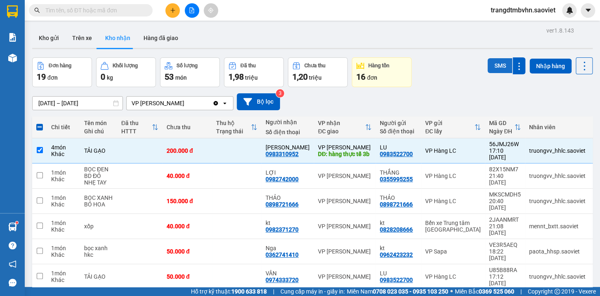
click at [504, 68] on button "SMS" at bounding box center [499, 65] width 25 height 15
click at [249, 152] on td at bounding box center [236, 150] width 49 height 25
checkbox input "false"
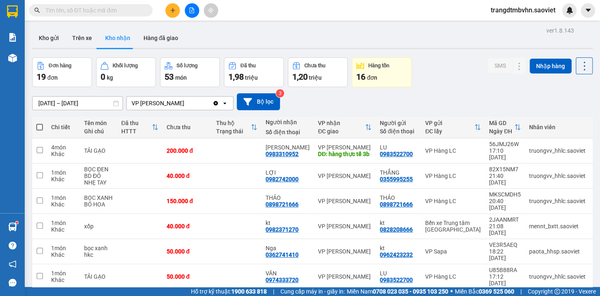
click at [115, 10] on input "text" at bounding box center [93, 10] width 97 height 9
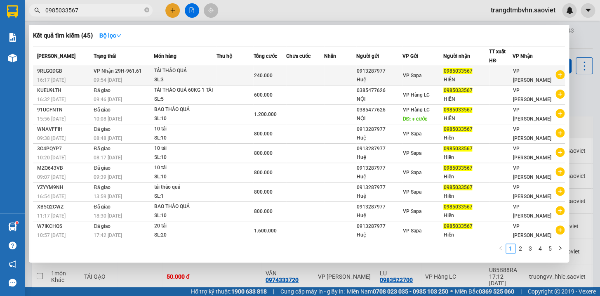
type input "0985033567"
click at [438, 73] on div "VP Sapa" at bounding box center [422, 75] width 40 height 9
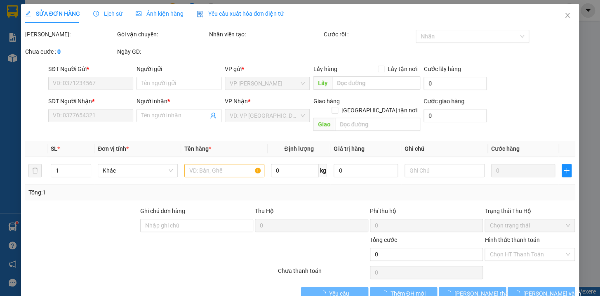
type input "0913287977"
type input "Huệ"
type input "0985033567"
type input "HIỀN"
type input "240.000"
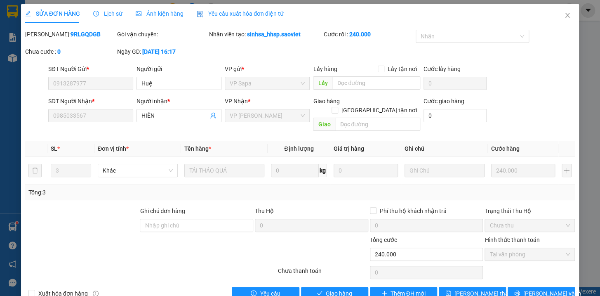
scroll to position [11, 0]
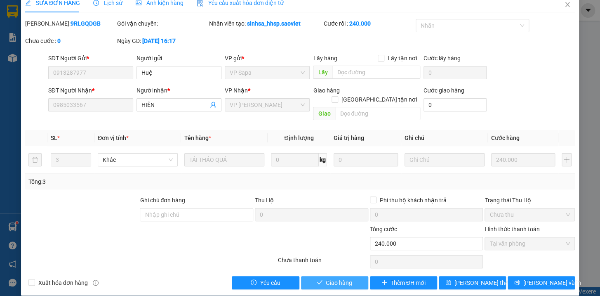
click at [333, 278] on span "Giao hàng" at bounding box center [339, 282] width 26 height 9
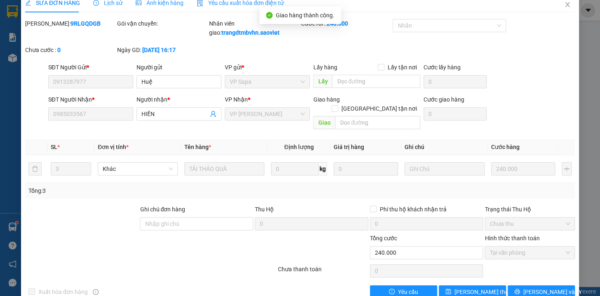
scroll to position [0, 0]
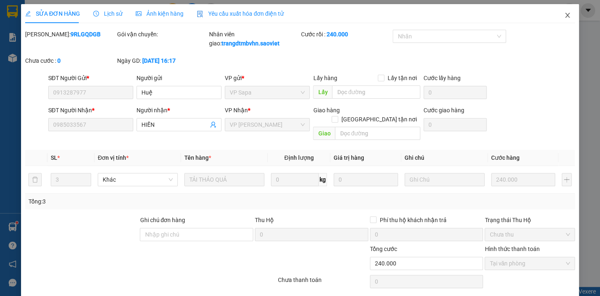
click at [564, 14] on icon "close" at bounding box center [567, 15] width 7 height 7
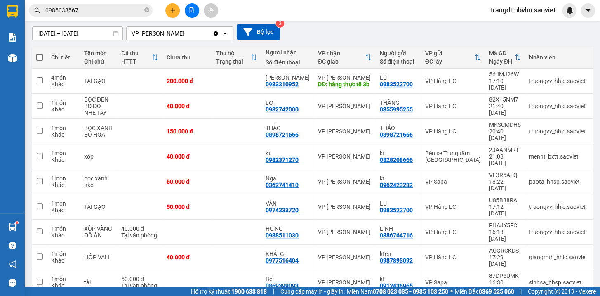
scroll to position [86, 0]
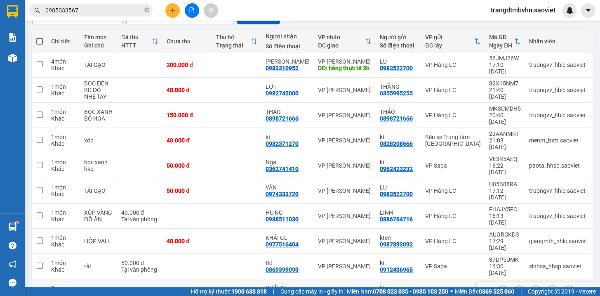
drag, startPoint x: 267, startPoint y: 248, endPoint x: 300, endPoint y: 253, distance: 33.7
click at [300, 253] on div "Chi tiết Tên món Ghi chú Đã thu HTTT Chưa thu Thu hộ Trạng thái Người nhận Số đ…" at bounding box center [312, 181] width 560 height 300
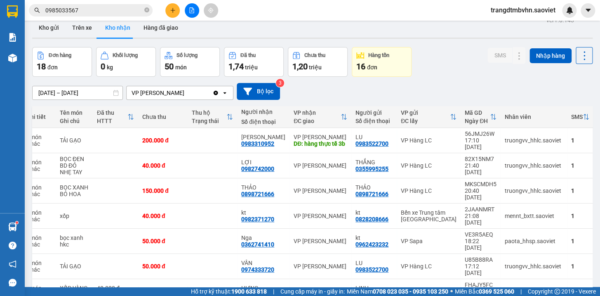
scroll to position [0, 0]
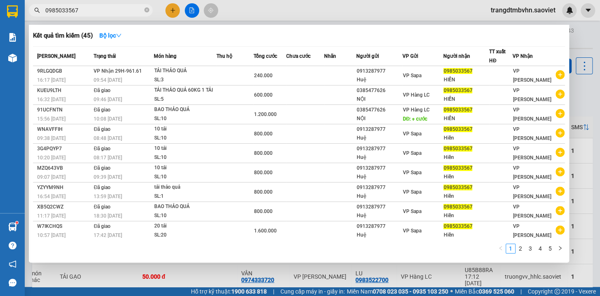
click at [91, 7] on input "0985033567" at bounding box center [93, 10] width 97 height 9
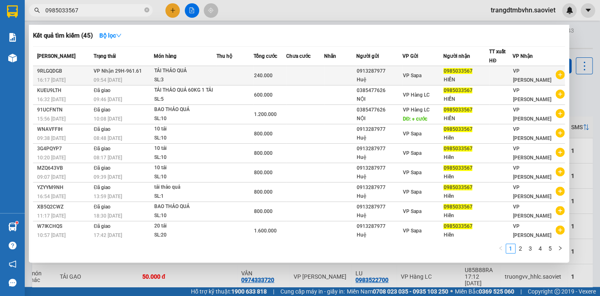
click at [442, 73] on div "VP Sapa" at bounding box center [422, 75] width 40 height 9
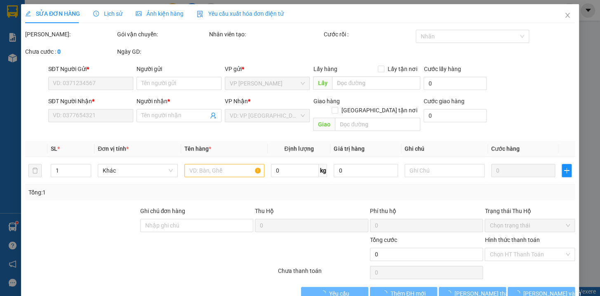
type input "0913287977"
type input "Huệ"
type input "0985033567"
type input "HIỀN"
type input "240.000"
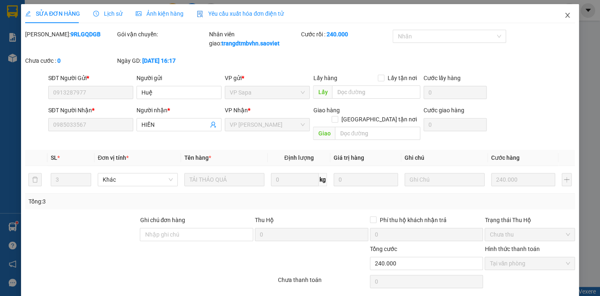
click at [564, 16] on icon "close" at bounding box center [567, 15] width 7 height 7
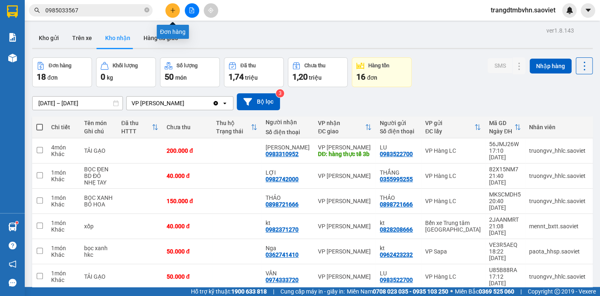
click at [174, 7] on button at bounding box center [172, 10] width 14 height 14
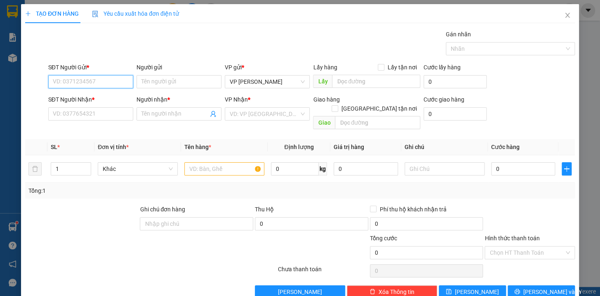
click at [124, 85] on input "SĐT Người Gửi *" at bounding box center [90, 81] width 85 height 13
click at [103, 101] on div "0976787608 - Thắng" at bounding box center [89, 98] width 74 height 9
type input "0976787608"
type input "Thắng"
type input "0913287363"
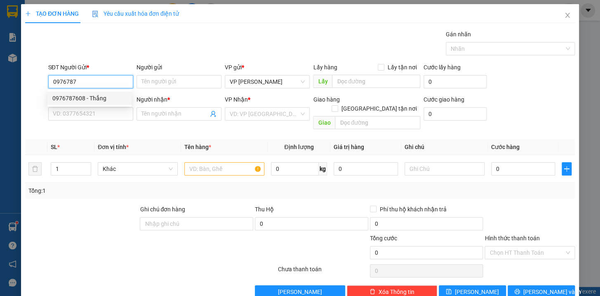
type input "kt"
type input "0976787608"
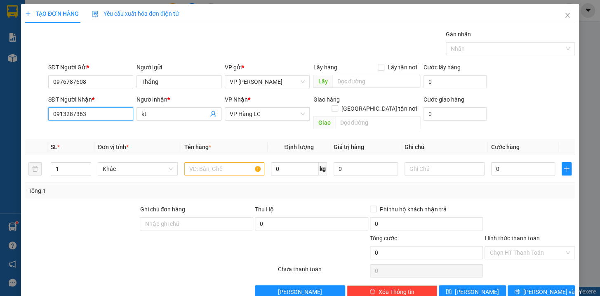
click at [102, 114] on input "0913287363" at bounding box center [90, 113] width 85 height 13
type input "0"
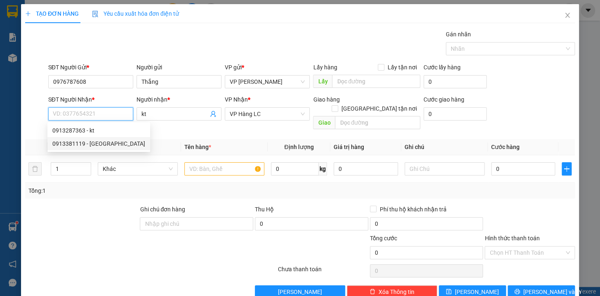
click at [91, 143] on div "0913381119 - đức anh" at bounding box center [98, 143] width 93 height 9
type input "0913381119"
type input "đức anh"
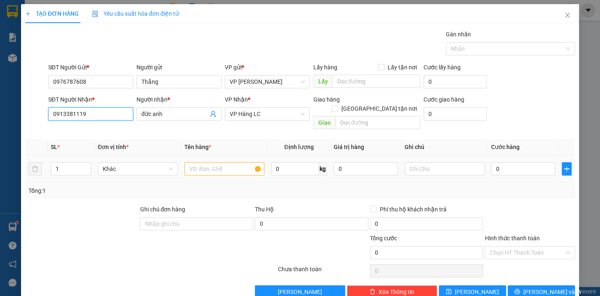
type input "0913381119"
click at [214, 163] on input "text" at bounding box center [224, 168] width 80 height 13
click at [211, 162] on input "hộp biens tần kkt" at bounding box center [224, 168] width 80 height 13
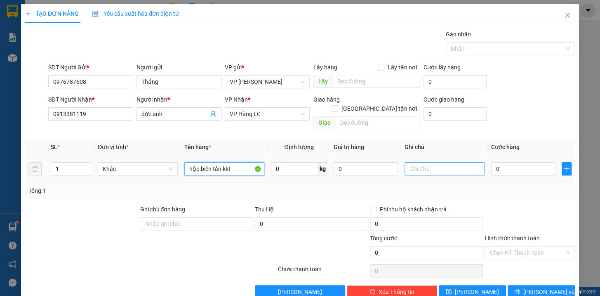
type input "hộp biến tần kkt"
click at [460, 165] on input "text" at bounding box center [444, 168] width 80 height 13
type input "chưa đi ngay đã báo"
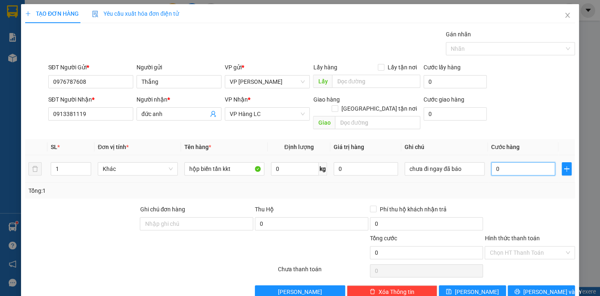
click at [537, 162] on input "0" at bounding box center [523, 168] width 64 height 13
type input "8"
type input "80"
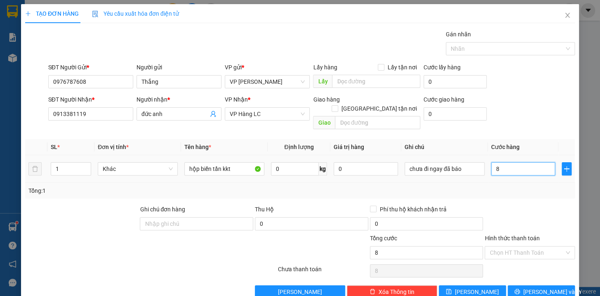
type input "80"
type input "800"
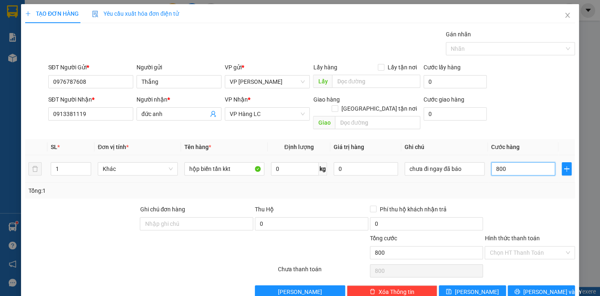
type input "8.000"
type input "80.000"
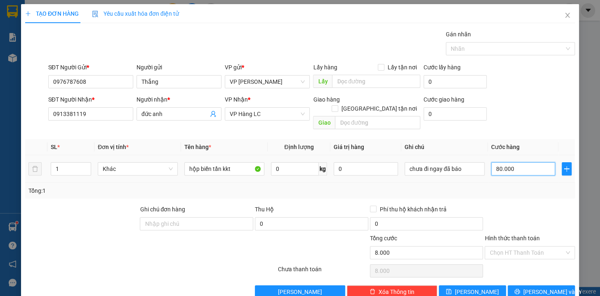
type input "80.000"
click at [530, 287] on span "[PERSON_NAME] và In" at bounding box center [552, 291] width 58 height 9
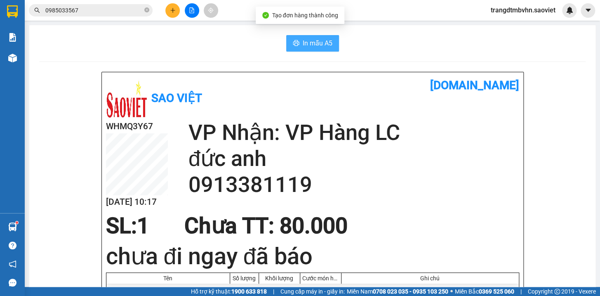
click at [306, 40] on span "In mẫu A5" at bounding box center [318, 43] width 30 height 10
click at [143, 8] on span "0985033567" at bounding box center [91, 10] width 124 height 12
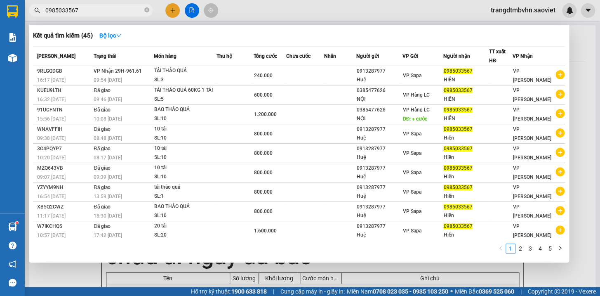
click at [589, 40] on div at bounding box center [300, 148] width 600 height 296
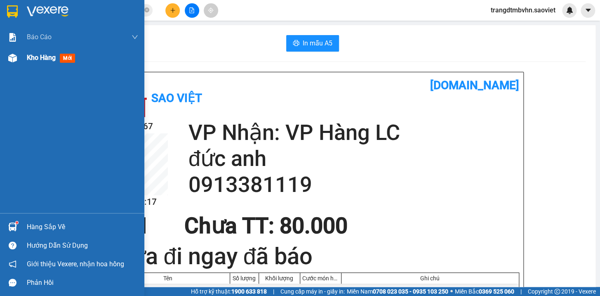
click at [30, 57] on span "Kho hàng" at bounding box center [41, 58] width 29 height 8
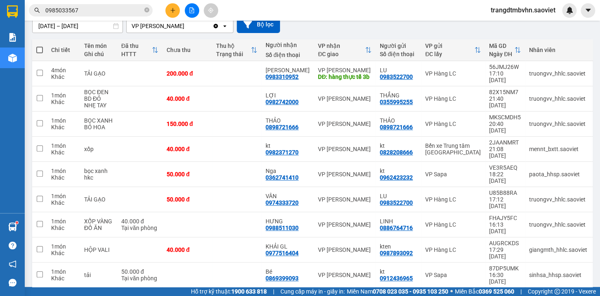
scroll to position [79, 0]
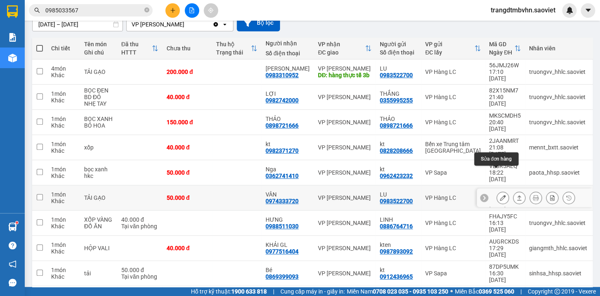
click at [500, 195] on icon at bounding box center [503, 198] width 6 height 6
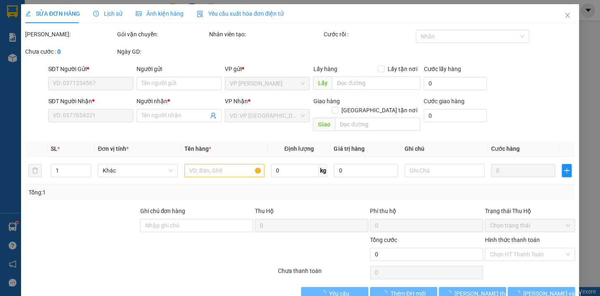
type input "0983522700"
type input "LU"
type input "0974333720"
type input "VÂN"
type input "50.000"
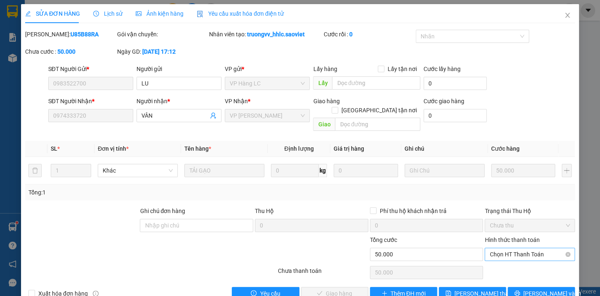
click at [512, 248] on span "Chọn HT Thanh Toán" at bounding box center [529, 254] width 80 height 12
click at [507, 263] on div "Tại văn phòng" at bounding box center [523, 260] width 79 height 9
type input "0"
click at [354, 289] on span "[PERSON_NAME] và Giao hàng" at bounding box center [356, 293] width 79 height 9
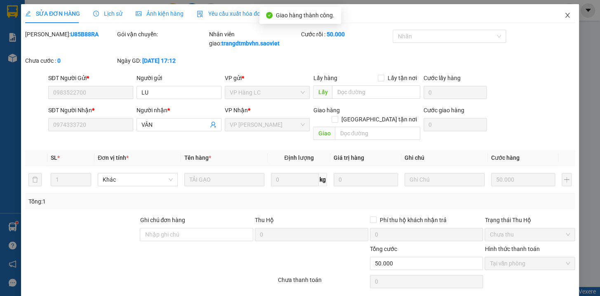
click at [565, 15] on icon "close" at bounding box center [567, 15] width 5 height 5
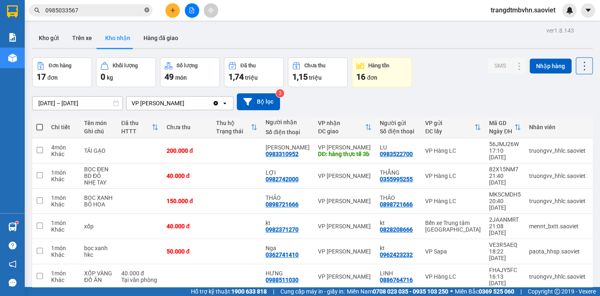
click at [146, 12] on icon "close-circle" at bounding box center [146, 9] width 5 height 5
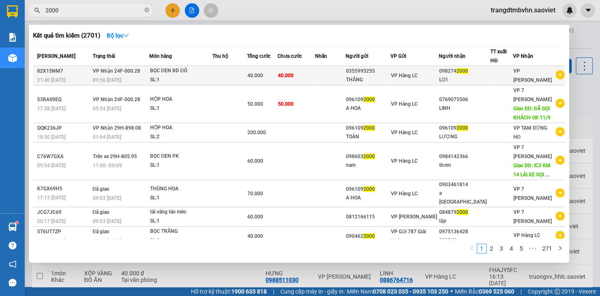
type input "2000"
click at [456, 71] on div "098274 2000" at bounding box center [464, 71] width 51 height 9
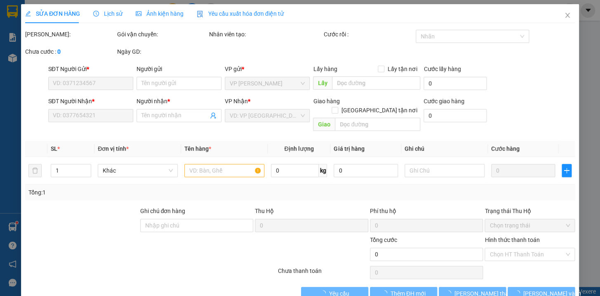
type input "0355995255"
type input "THẮNG"
type input "0982742000"
type input "LỢI"
type input "40.000"
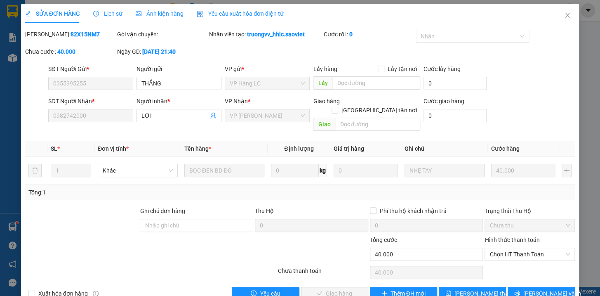
scroll to position [11, 0]
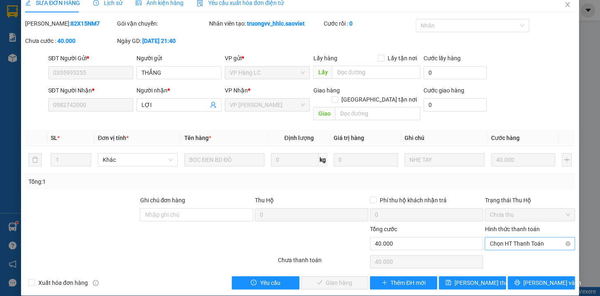
click at [524, 237] on span "Chọn HT Thanh Toán" at bounding box center [529, 243] width 80 height 12
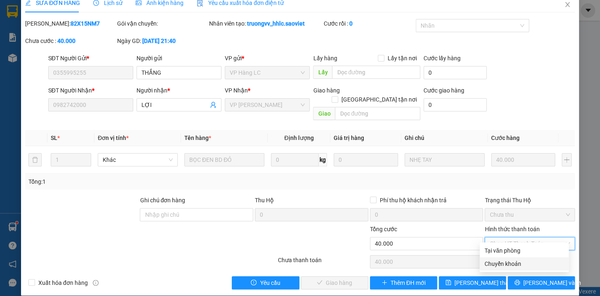
click at [507, 267] on div "Chuyển khoản" at bounding box center [523, 263] width 79 height 9
type input "0"
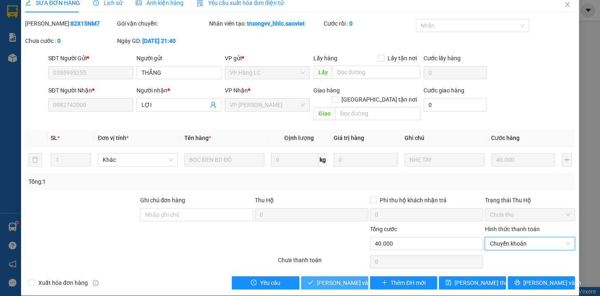
click at [343, 278] on span "[PERSON_NAME] và Giao hàng" at bounding box center [356, 282] width 79 height 9
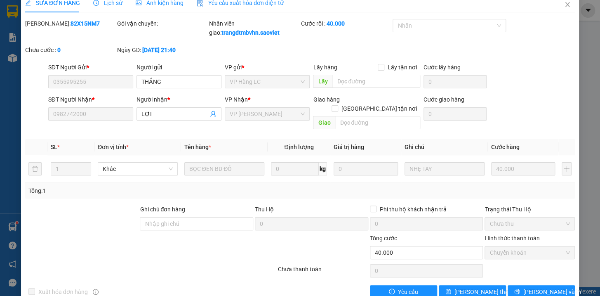
scroll to position [0, 0]
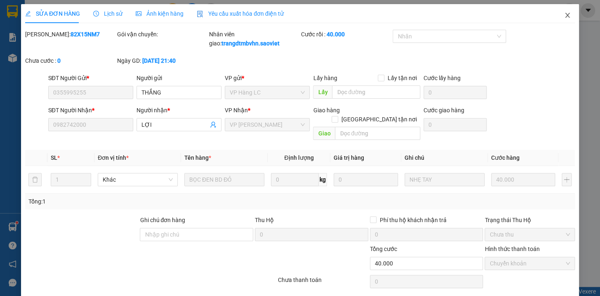
click at [564, 14] on icon "close" at bounding box center [567, 15] width 7 height 7
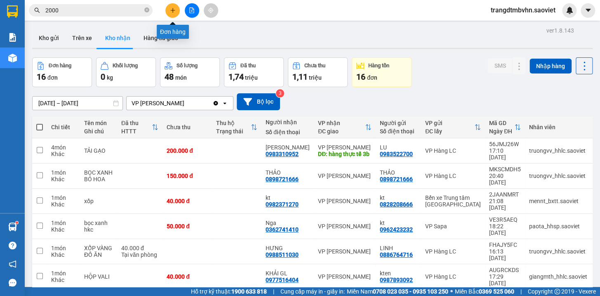
click at [169, 13] on button at bounding box center [172, 10] width 14 height 14
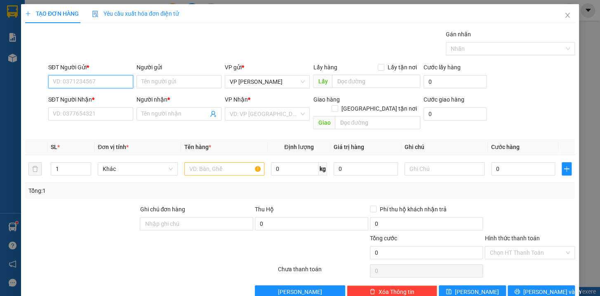
click at [101, 83] on input "SĐT Người Gửi *" at bounding box center [90, 81] width 85 height 13
drag, startPoint x: 87, startPoint y: 80, endPoint x: 46, endPoint y: 82, distance: 40.8
click at [47, 82] on div "SĐT Người Gửi * 0972505238 0972505238" at bounding box center [91, 77] width 88 height 29
type input "0972505238"
click at [69, 115] on input "SĐT Người Nhận *" at bounding box center [90, 113] width 85 height 13
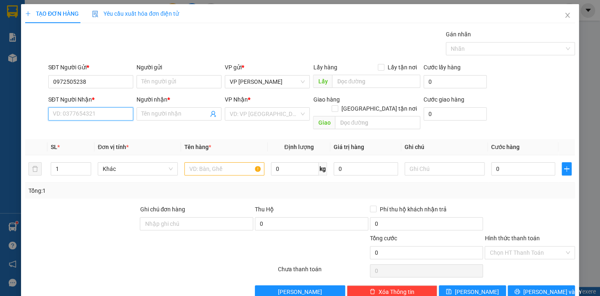
paste input "0972505238"
type input "0972505238"
click at [99, 84] on input "0972505238" at bounding box center [90, 81] width 85 height 13
click at [99, 113] on input "0972505238" at bounding box center [90, 113] width 85 height 13
click at [77, 132] on div "0972505238 - BẰNG" at bounding box center [89, 130] width 74 height 9
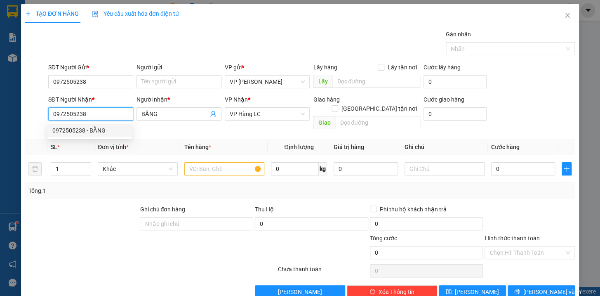
type input "BẰNG"
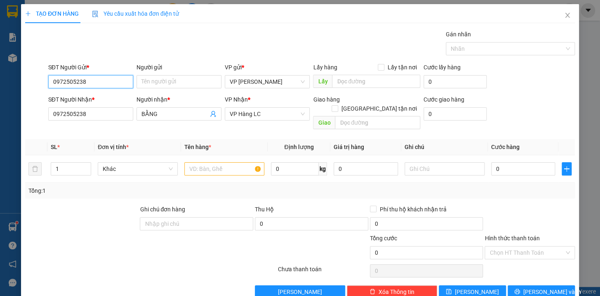
click at [91, 82] on input "0972505238" at bounding box center [90, 81] width 85 height 13
type input "0"
click at [89, 94] on div "0868552555 - đại" at bounding box center [89, 98] width 74 height 9
type input "0868552555"
type input "đại"
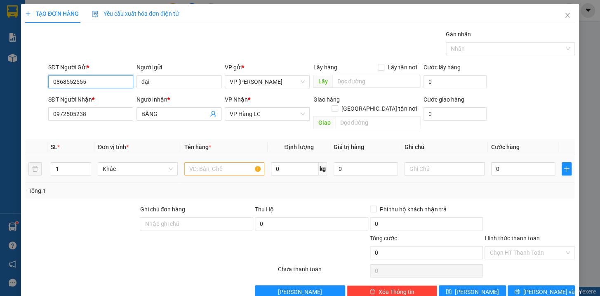
type input "0868552555"
click at [210, 162] on input "text" at bounding box center [224, 168] width 80 height 13
type input "hộp máy kkt"
click at [523, 163] on input "0" at bounding box center [523, 168] width 64 height 13
type input "5"
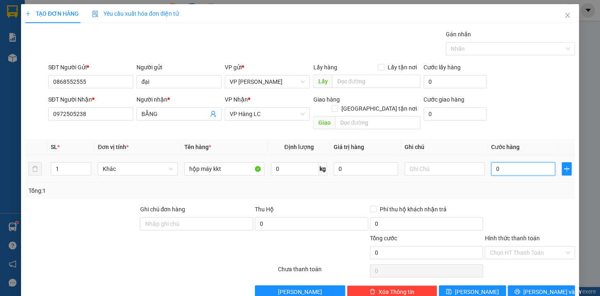
type input "5"
type input "50"
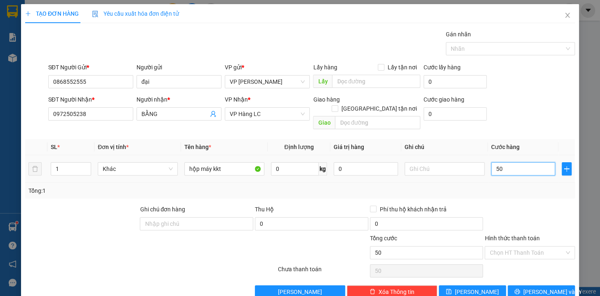
type input "500"
type input "5.000"
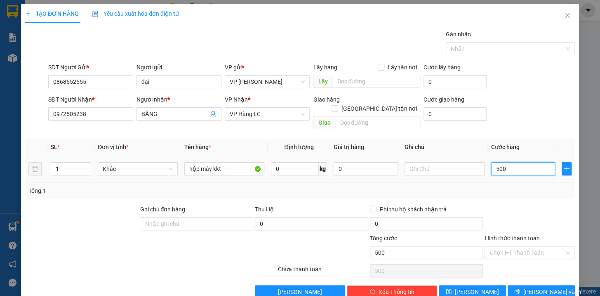
type input "5.000"
type input "50.000"
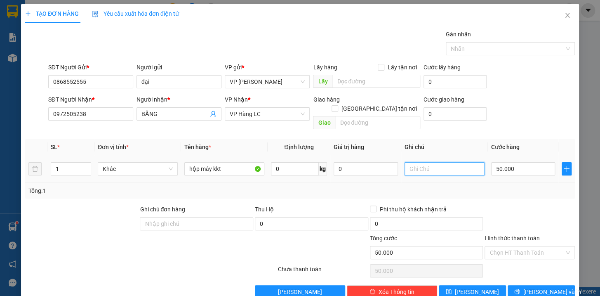
click at [458, 164] on input "text" at bounding box center [444, 168] width 80 height 13
type input "chưa đi ngay đã báo"
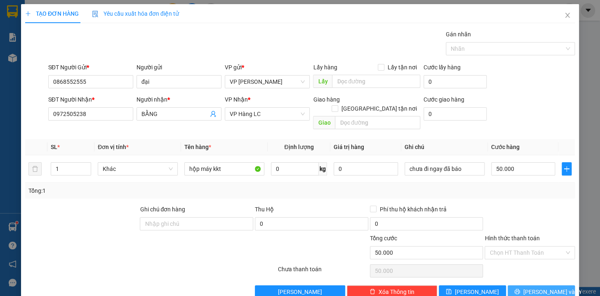
click at [534, 287] on span "[PERSON_NAME] và In" at bounding box center [552, 291] width 58 height 9
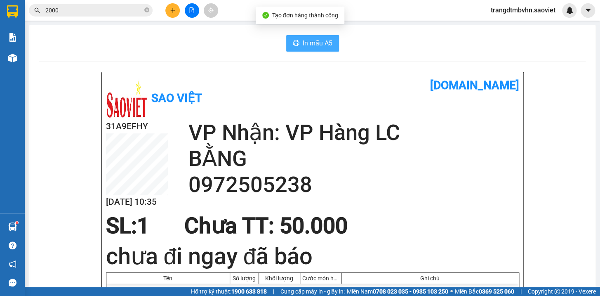
click at [306, 43] on span "In mẫu A5" at bounding box center [318, 43] width 30 height 10
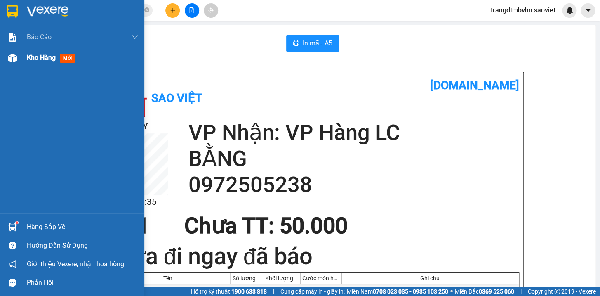
click at [43, 63] on div "Kho hàng mới" at bounding box center [82, 57] width 111 height 21
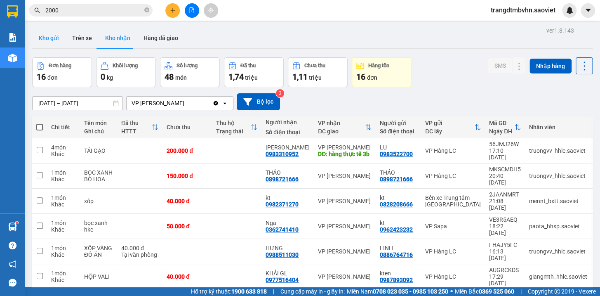
click at [53, 40] on button "Kho gửi" at bounding box center [48, 38] width 33 height 20
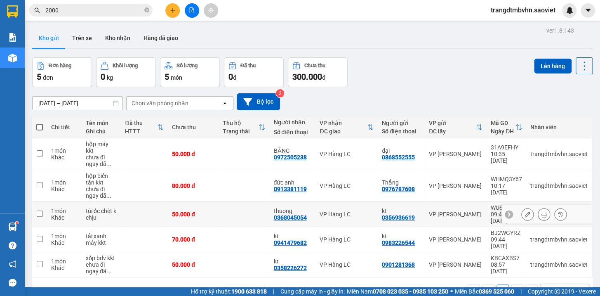
click at [202, 211] on div "50.000 đ" at bounding box center [193, 214] width 42 height 7
checkbox input "true"
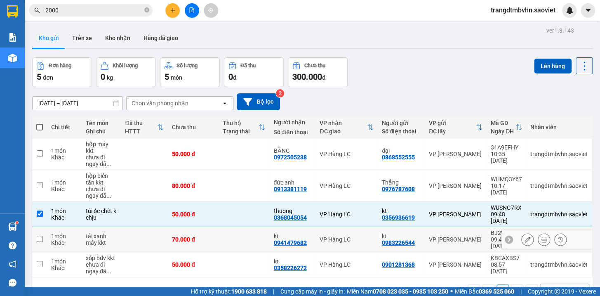
click at [213, 232] on td "70.000 đ" at bounding box center [193, 239] width 51 height 25
checkbox input "true"
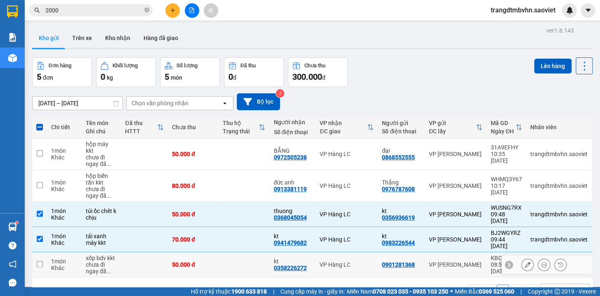
click at [218, 252] on td at bounding box center [243, 264] width 51 height 25
checkbox input "true"
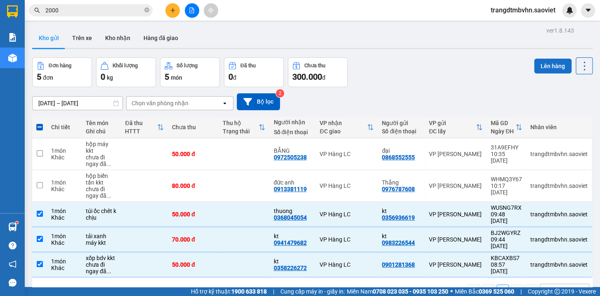
click at [544, 68] on button "Lên hàng" at bounding box center [553, 66] width 38 height 15
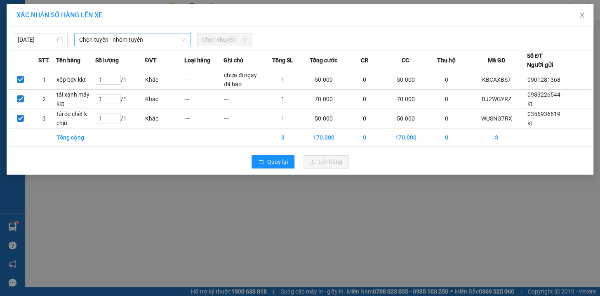
click at [163, 35] on span "Chọn tuyến - nhóm tuyến" at bounding box center [132, 39] width 106 height 12
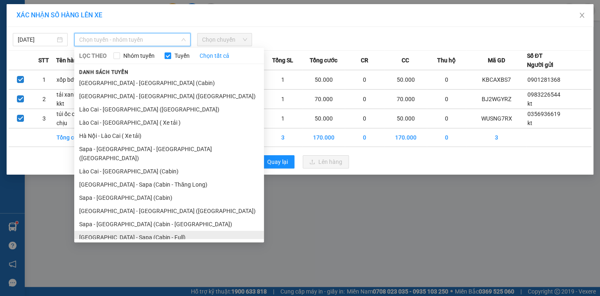
click at [131, 232] on li "Hà Nội - Sapa (Cabin - Full)" at bounding box center [169, 236] width 190 height 13
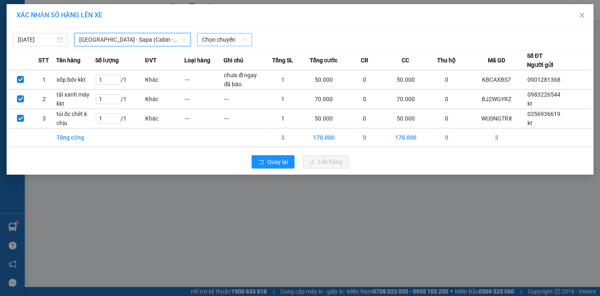
click at [220, 40] on span "Chọn chuyến" at bounding box center [224, 39] width 45 height 12
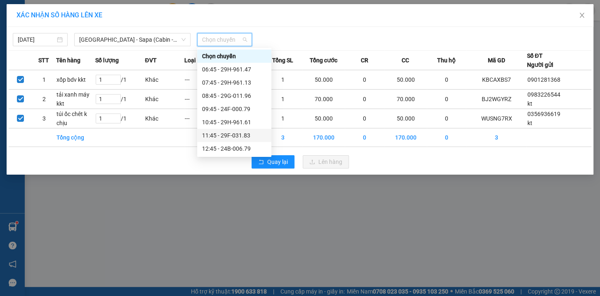
click at [232, 139] on div "11:45 - 29F-031.83" at bounding box center [234, 135] width 64 height 9
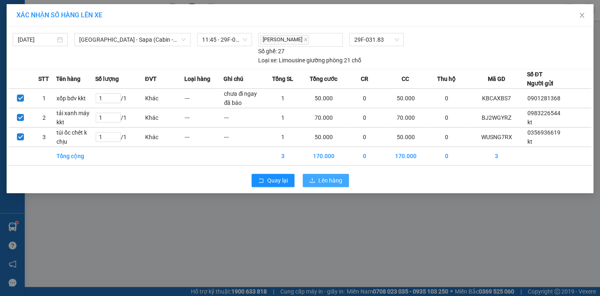
click at [335, 178] on span "Lên hàng" at bounding box center [330, 180] width 24 height 9
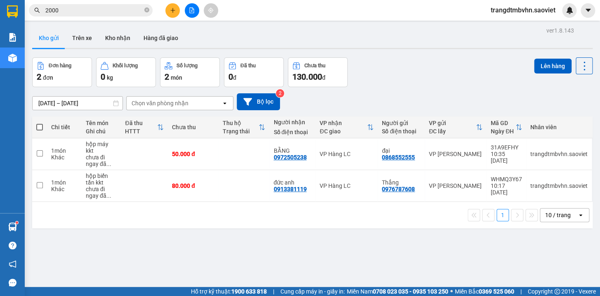
click at [147, 9] on icon "close-circle" at bounding box center [146, 9] width 5 height 5
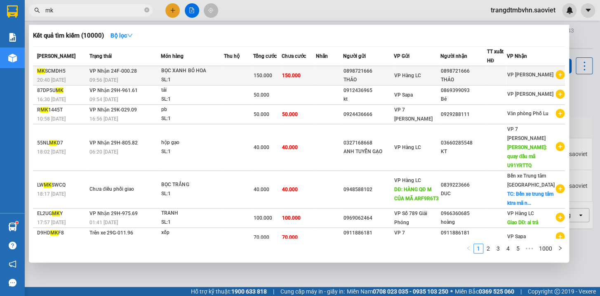
type input "mk"
click at [437, 78] on div "VP Hàng LC" at bounding box center [417, 75] width 46 height 9
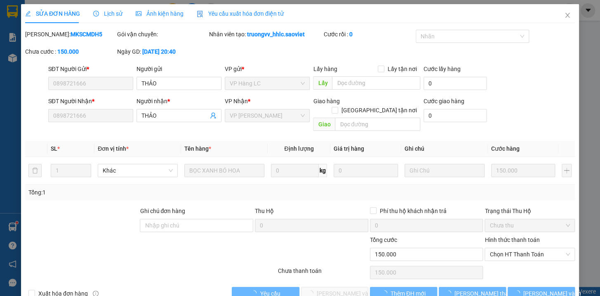
type input "0898721666"
type input "THẢO"
type input "0898721666"
type input "THẢO"
type input "150.000"
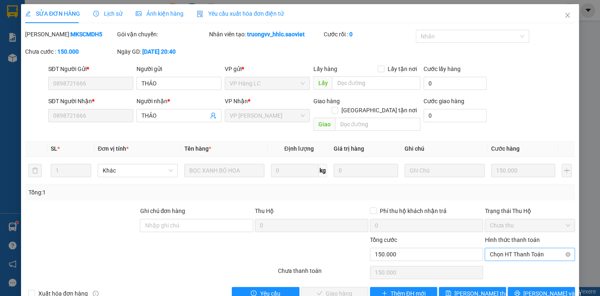
click at [539, 248] on span "Chọn HT Thanh Toán" at bounding box center [529, 254] width 80 height 12
click at [511, 261] on div "Tại văn phòng" at bounding box center [523, 260] width 79 height 9
type input "0"
click at [332, 289] on span "[PERSON_NAME] và Giao hàng" at bounding box center [356, 293] width 79 height 9
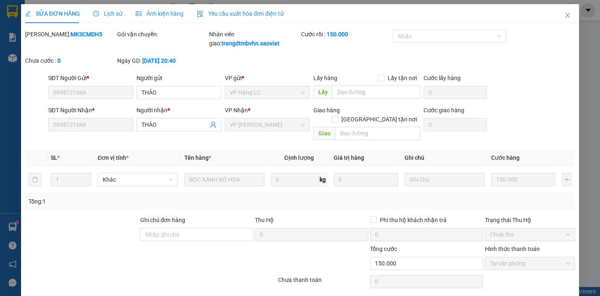
click at [445, 237] on div "Total Paid Fee 150.000 Total UnPaid Fee 0 Cash Collection Total Fee Mã ĐH: MKSC…" at bounding box center [299, 169] width 549 height 279
click at [564, 15] on icon "close" at bounding box center [567, 15] width 7 height 7
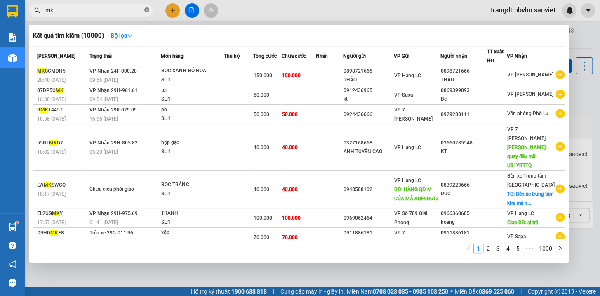
click at [148, 12] on span at bounding box center [146, 11] width 5 height 8
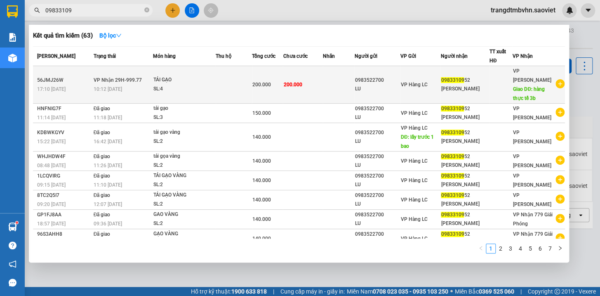
type input "09833109"
click at [460, 77] on span "09833109" at bounding box center [452, 80] width 23 height 6
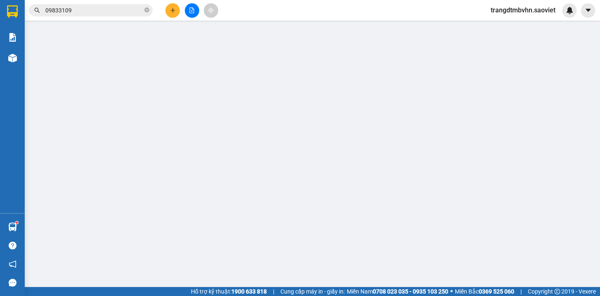
type input "0983522700"
type input "LU"
type input "0983310952"
type input "[PERSON_NAME]"
type input "hàng thực tế 3b"
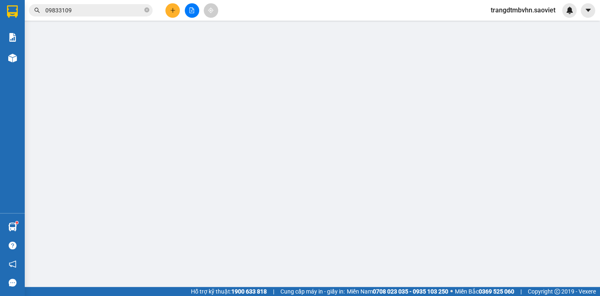
type input "200.000"
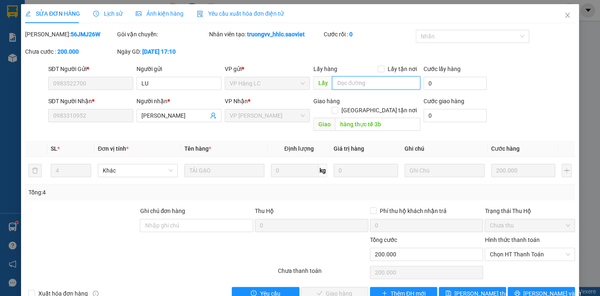
click at [368, 80] on input "text" at bounding box center [376, 82] width 88 height 13
type input "giảm trừ cước 50k"
click at [466, 289] on span "[PERSON_NAME] thay đổi" at bounding box center [487, 293] width 66 height 9
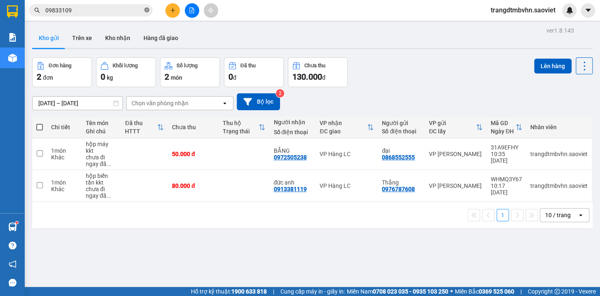
click at [145, 9] on icon "close-circle" at bounding box center [146, 9] width 5 height 5
click at [143, 10] on span at bounding box center [91, 10] width 124 height 12
drag, startPoint x: 117, startPoint y: 40, endPoint x: 110, endPoint y: 29, distance: 12.2
click at [116, 39] on button "Kho nhận" at bounding box center [118, 38] width 38 height 20
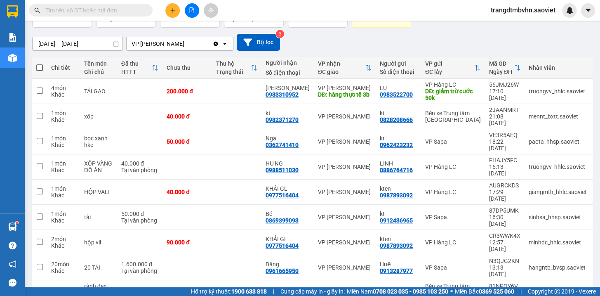
scroll to position [86, 0]
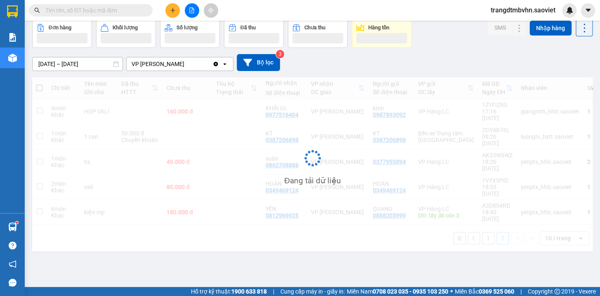
scroll to position [38, 0]
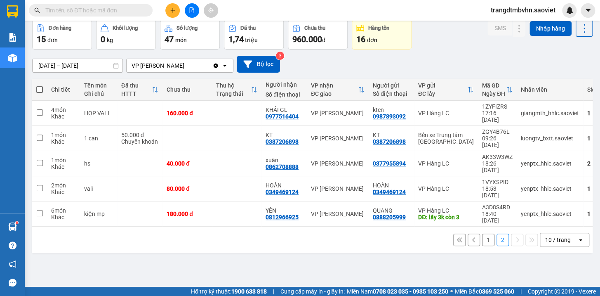
click at [482, 233] on button "1" at bounding box center [488, 239] width 12 height 12
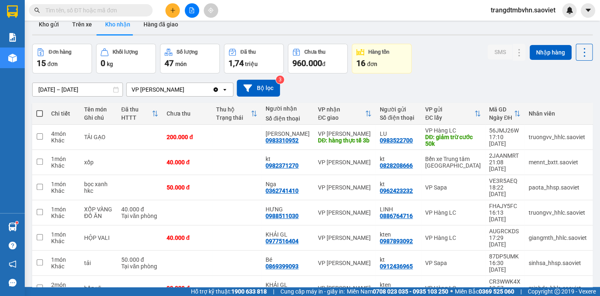
scroll to position [0, 0]
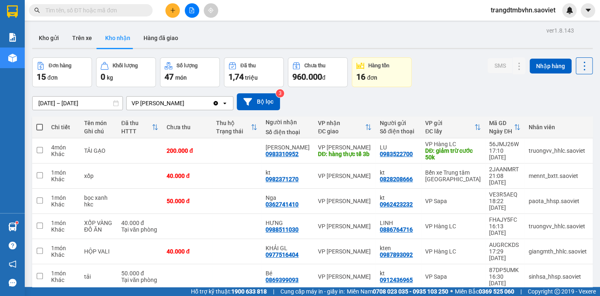
click at [106, 107] on div "ver 1.8.143 Kho gửi Trên xe Kho nhận Hàng đã giao Đơn hàng 15 đơn Khối lượng 0 …" at bounding box center [312, 222] width 567 height 394
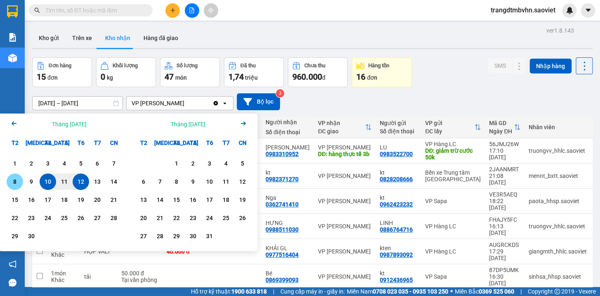
click at [16, 181] on div "8" at bounding box center [15, 181] width 12 height 10
click at [80, 184] on div "12" at bounding box center [81, 181] width 12 height 10
type input "08/09/2025 – 12/09/2025"
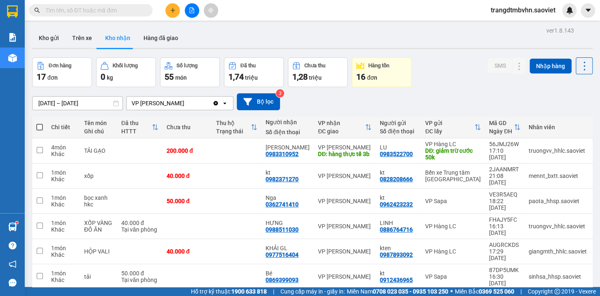
scroll to position [86, 0]
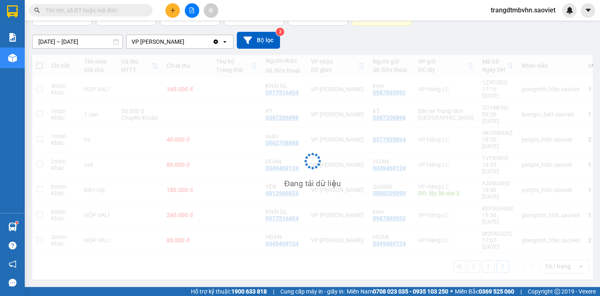
scroll to position [38, 0]
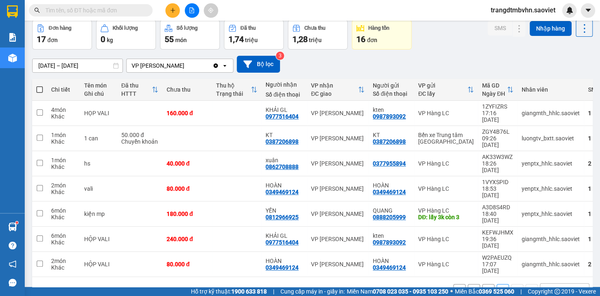
click at [482, 284] on button "1" at bounding box center [488, 290] width 12 height 12
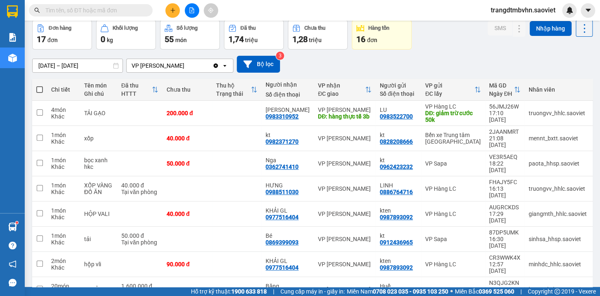
scroll to position [86, 0]
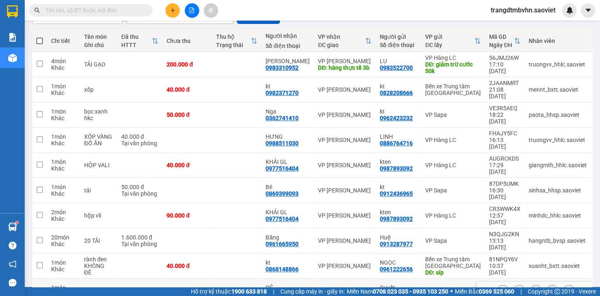
click at [500, 288] on icon at bounding box center [503, 291] width 6 height 6
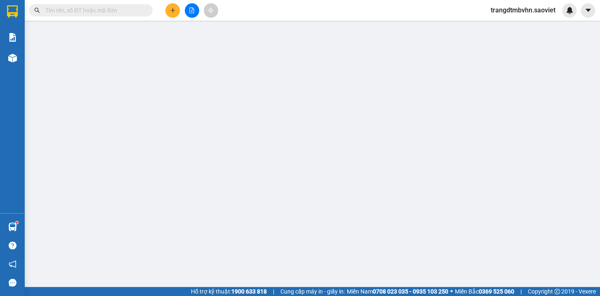
type input "0911464619"
type input "Quyết"
type input "0974407692"
type input "ĐỆ"
type input "40.000"
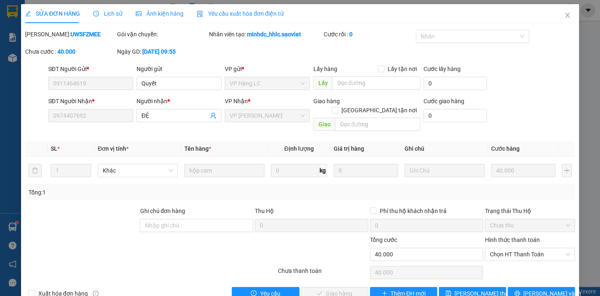
scroll to position [11, 0]
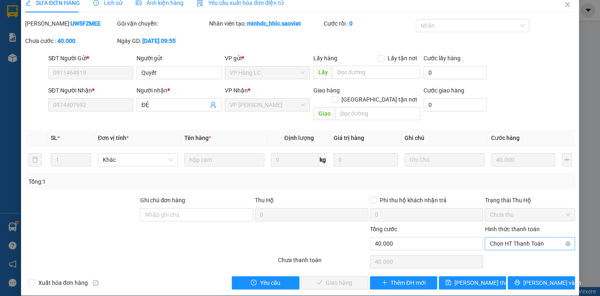
click at [528, 237] on span "Chọn HT Thanh Toán" at bounding box center [529, 243] width 80 height 12
click at [512, 249] on div "Tại văn phòng" at bounding box center [523, 250] width 79 height 9
type input "0"
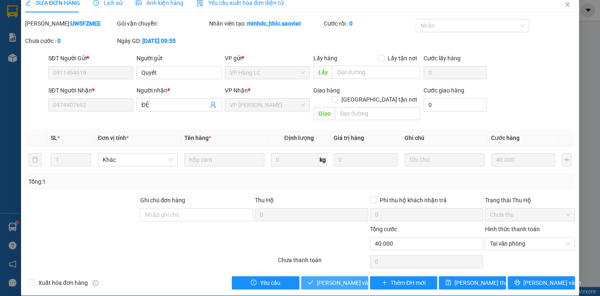
click at [334, 278] on span "[PERSON_NAME] và Giao hàng" at bounding box center [356, 282] width 79 height 9
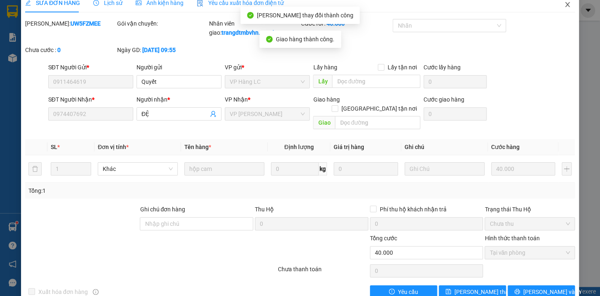
click at [565, 3] on icon "close" at bounding box center [567, 4] width 5 height 5
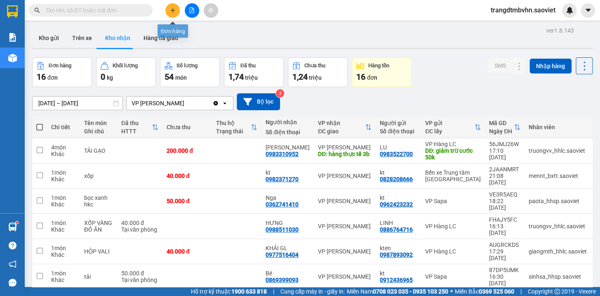
click at [169, 7] on button at bounding box center [172, 10] width 14 height 14
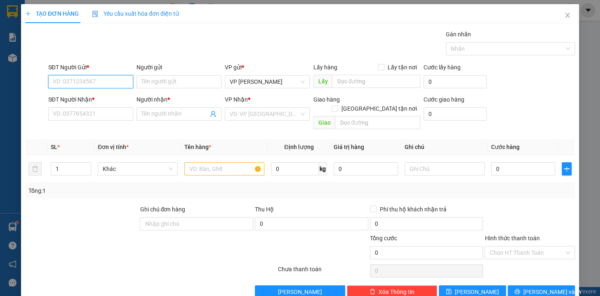
click at [113, 82] on input "SĐT Người Gửi *" at bounding box center [90, 81] width 85 height 13
type input "0916564305"
click at [78, 97] on div "0916564305" at bounding box center [89, 98] width 74 height 9
type input "0398335222"
type input "Nam"
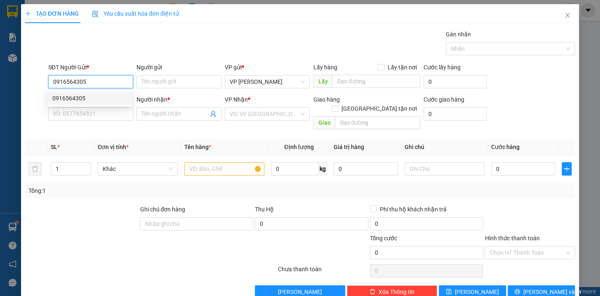
type input "km 150"
type input "0916564305"
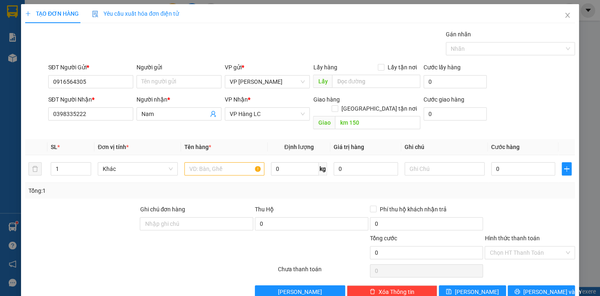
click at [101, 120] on div "SĐT Người Nhận * 0398335222" at bounding box center [90, 109] width 85 height 29
click at [101, 117] on input "0398335222" at bounding box center [90, 113] width 85 height 13
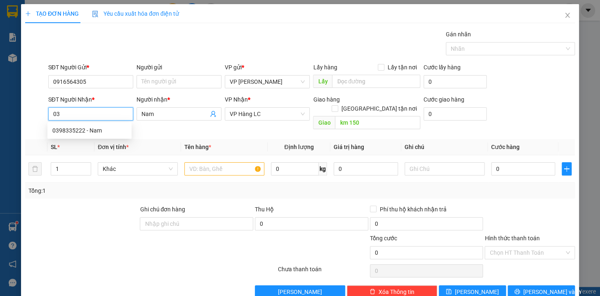
type input "0"
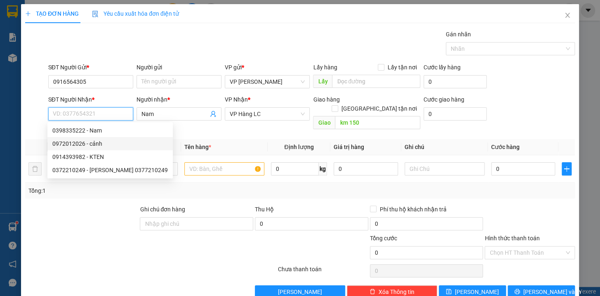
click at [94, 139] on div "0972012026 - cảnh" at bounding box center [109, 143] width 115 height 9
type input "0972012026"
type input "cảnh"
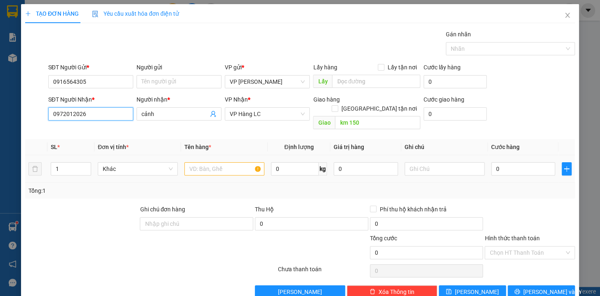
type input "0972012026"
click at [230, 162] on input "text" at bounding box center [224, 168] width 80 height 13
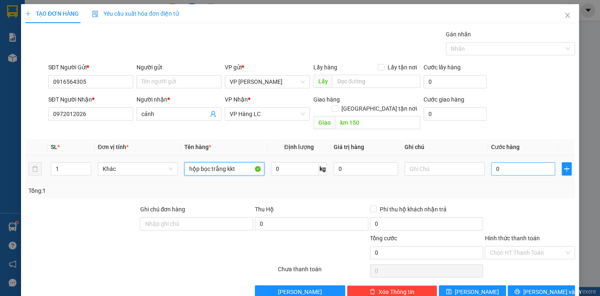
type input "hộp bọc trắng kkt"
click at [507, 162] on input "0" at bounding box center [523, 168] width 64 height 13
type input "5"
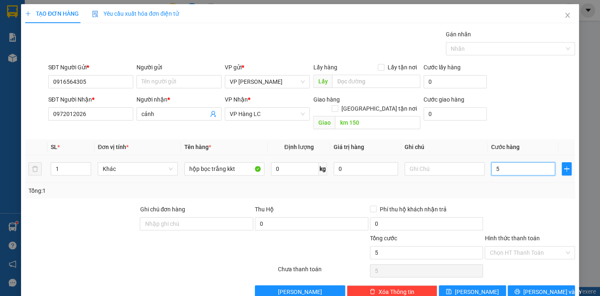
type input "50"
type input "500"
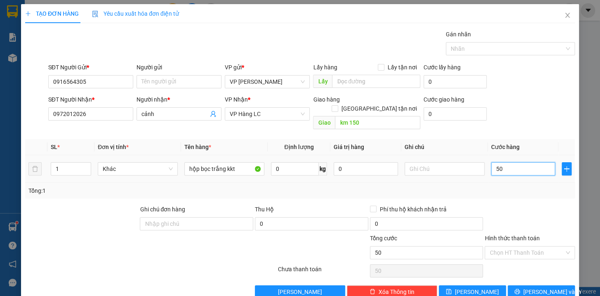
type input "500"
type input "5.000"
type input "50.000"
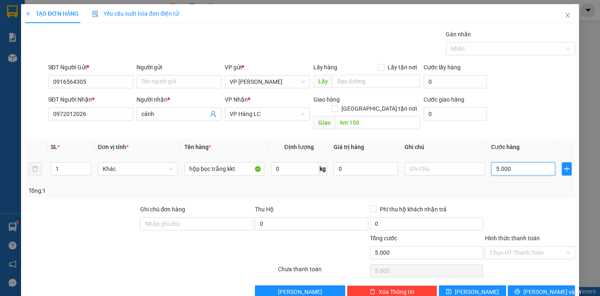
type input "50.000"
click at [418, 162] on input "text" at bounding box center [444, 168] width 80 height 13
type input "chưa đi ngay đã báo"
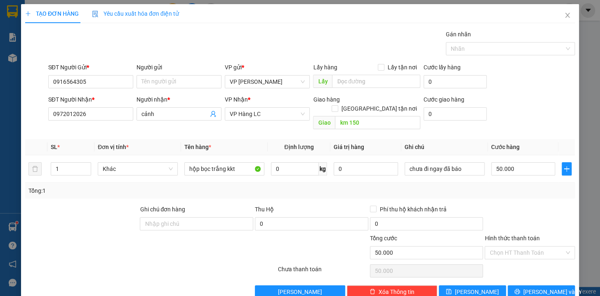
scroll to position [9, 0]
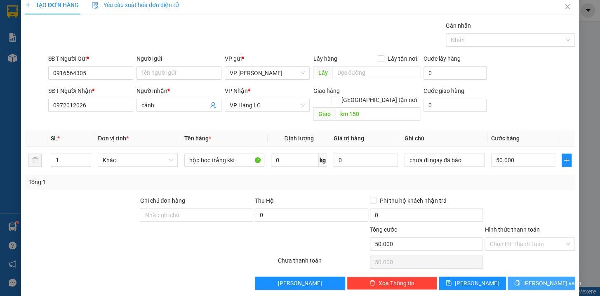
click at [550, 278] on span "[PERSON_NAME] và In" at bounding box center [552, 282] width 58 height 9
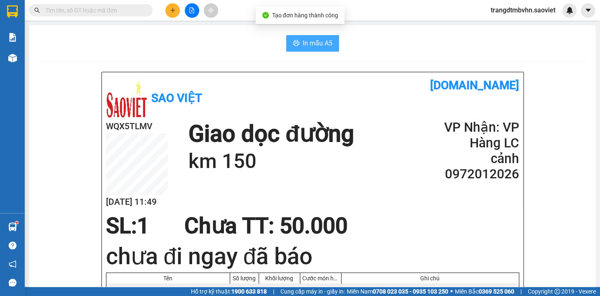
click at [303, 45] on span "In mẫu A5" at bounding box center [318, 43] width 30 height 10
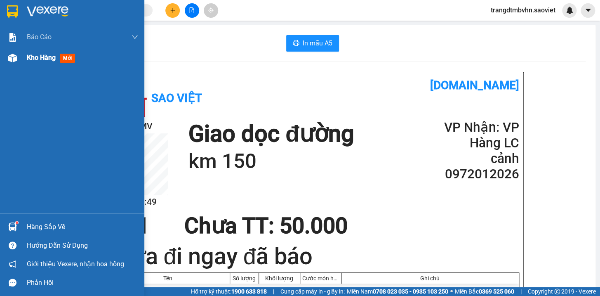
click at [31, 58] on span "Kho hàng" at bounding box center [41, 58] width 29 height 8
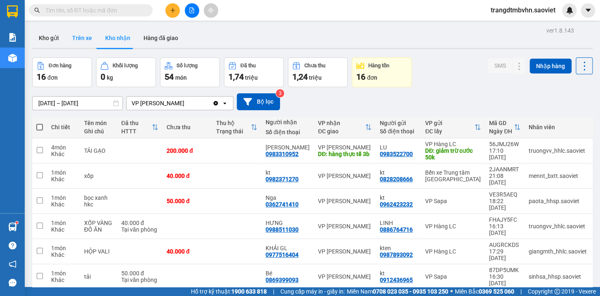
click at [85, 37] on button "Trên xe" at bounding box center [82, 38] width 33 height 20
type input "[DATE] – [DATE]"
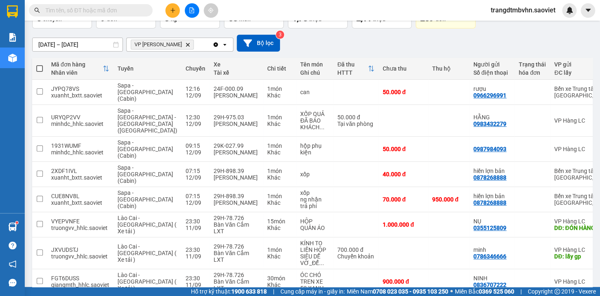
scroll to position [66, 0]
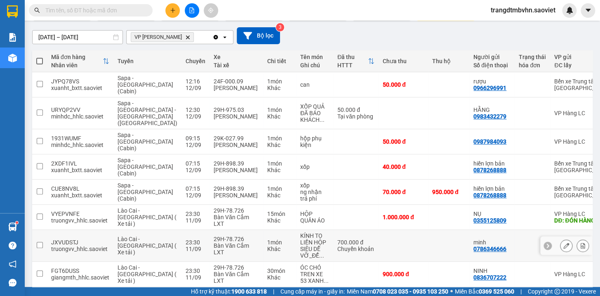
click at [560, 238] on button at bounding box center [566, 245] width 12 height 14
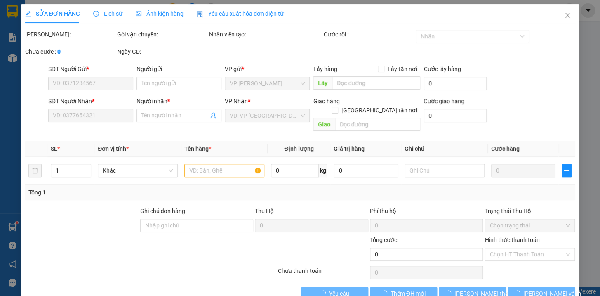
type input "0786346666"
type input "minh"
type input "lấy gp"
type input "0387680489"
type input "HIẾU"
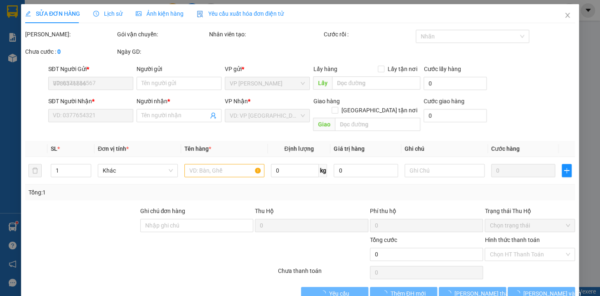
type input "700.000"
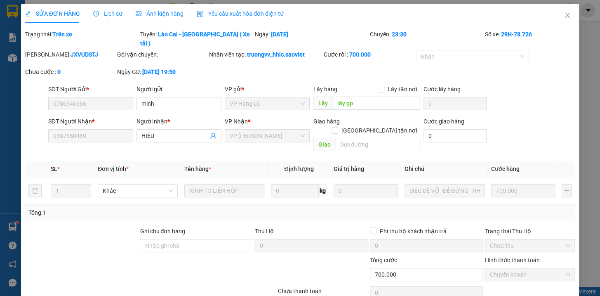
click at [108, 14] on span "Lịch sử" at bounding box center [107, 13] width 29 height 7
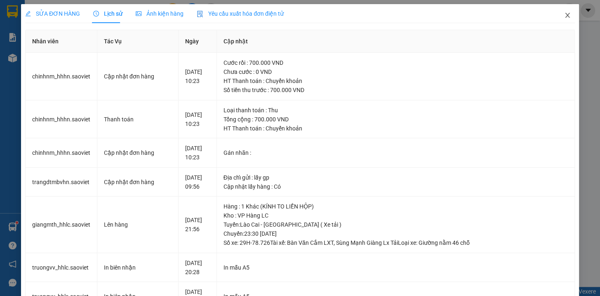
click at [564, 14] on icon "close" at bounding box center [567, 15] width 7 height 7
